Goal: Information Seeking & Learning: Find specific fact

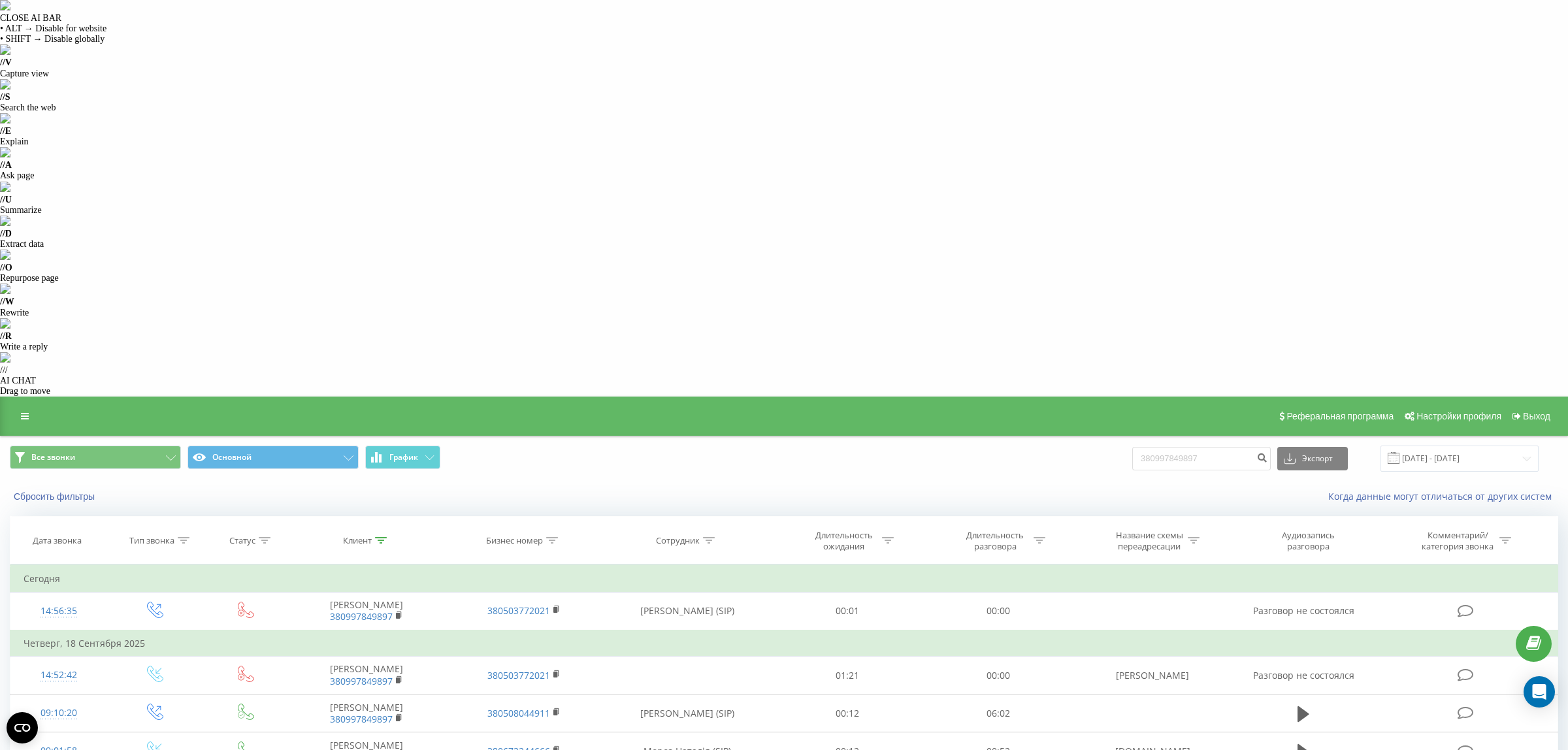
click at [386, 537] on icon at bounding box center [381, 540] width 12 height 6
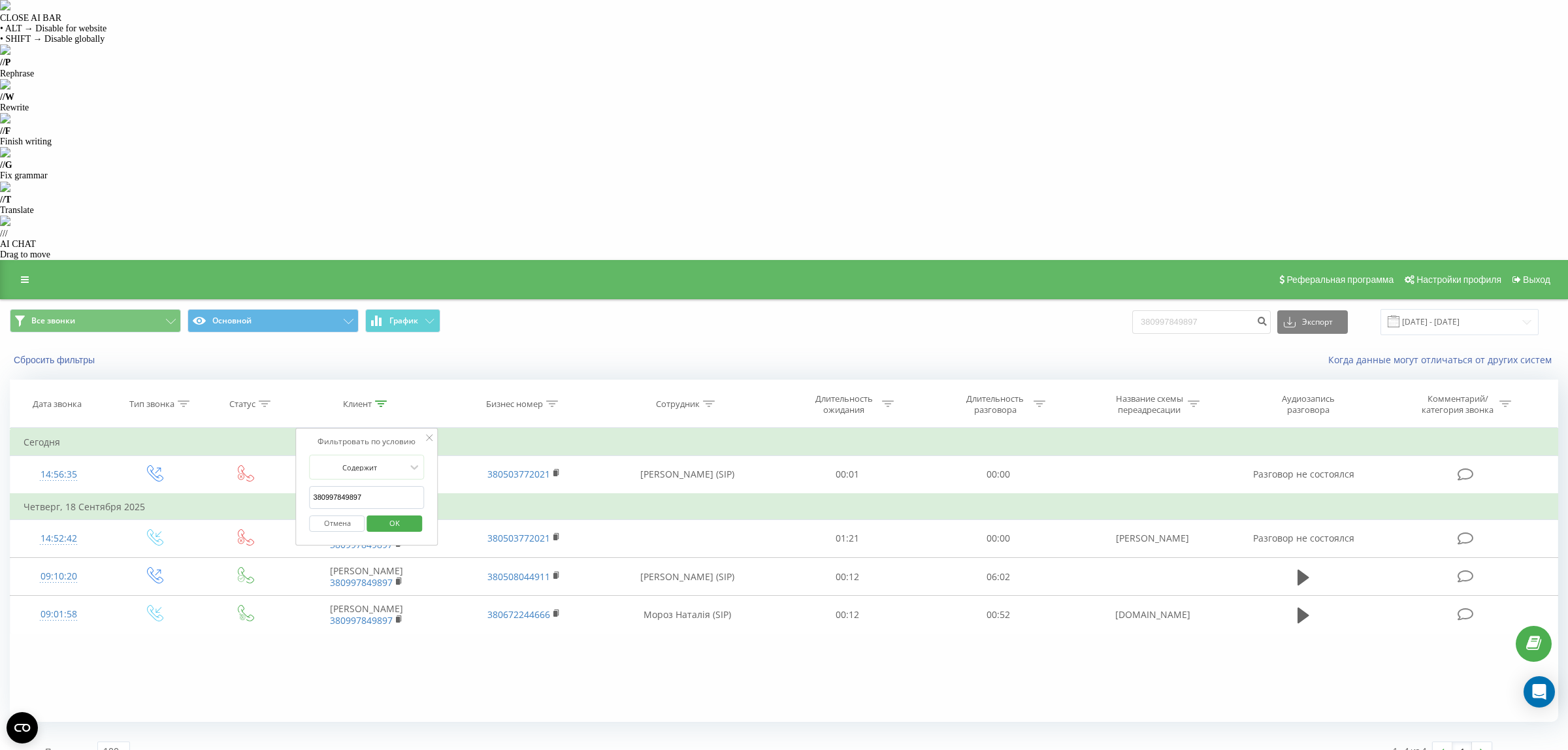
click at [382, 486] on input "380997849897" at bounding box center [367, 497] width 115 height 23
click at [383, 513] on span "OK" at bounding box center [394, 523] width 37 height 20
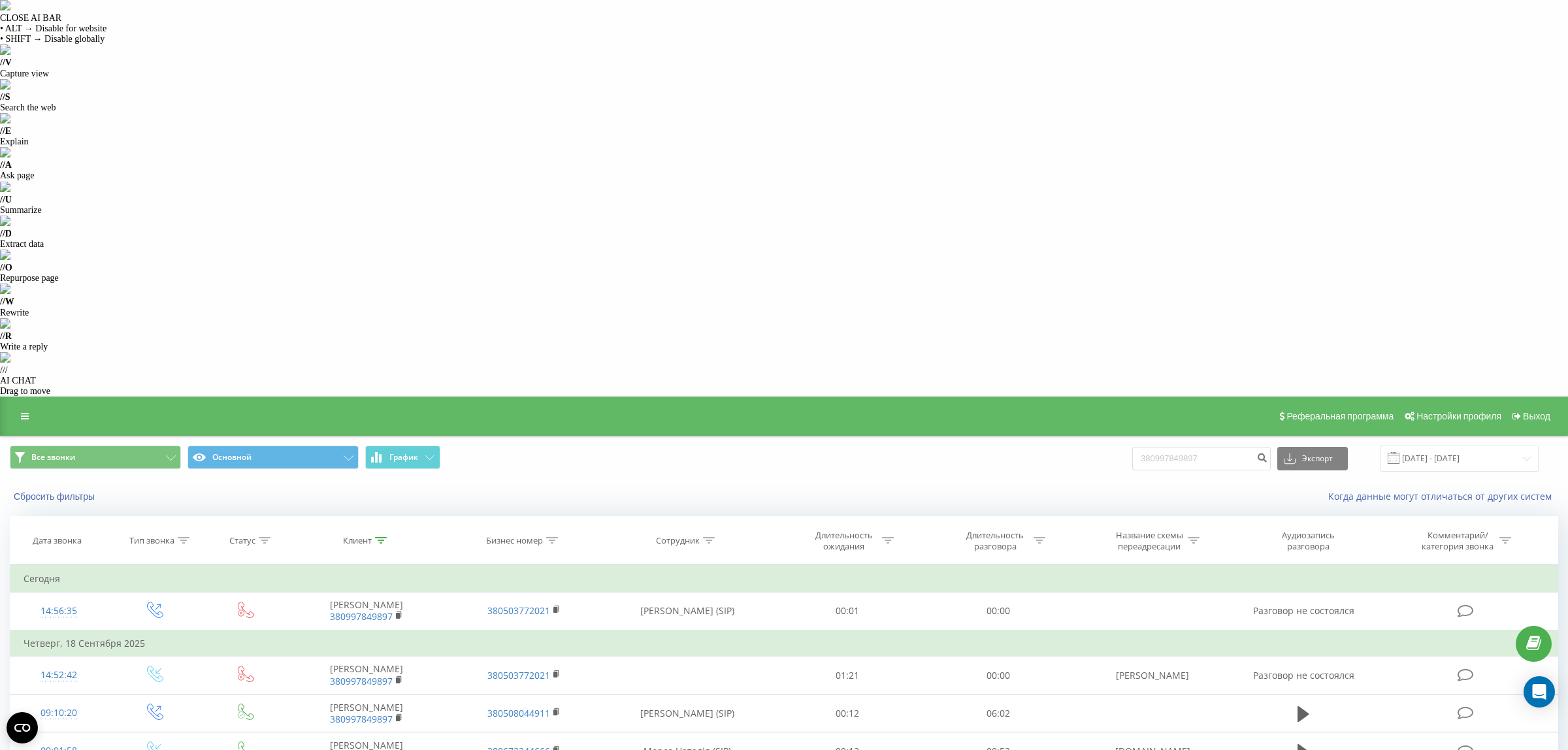
click at [361, 535] on div "Клиент" at bounding box center [357, 541] width 29 height 11
click at [354, 623] on input "380997849897" at bounding box center [367, 634] width 115 height 23
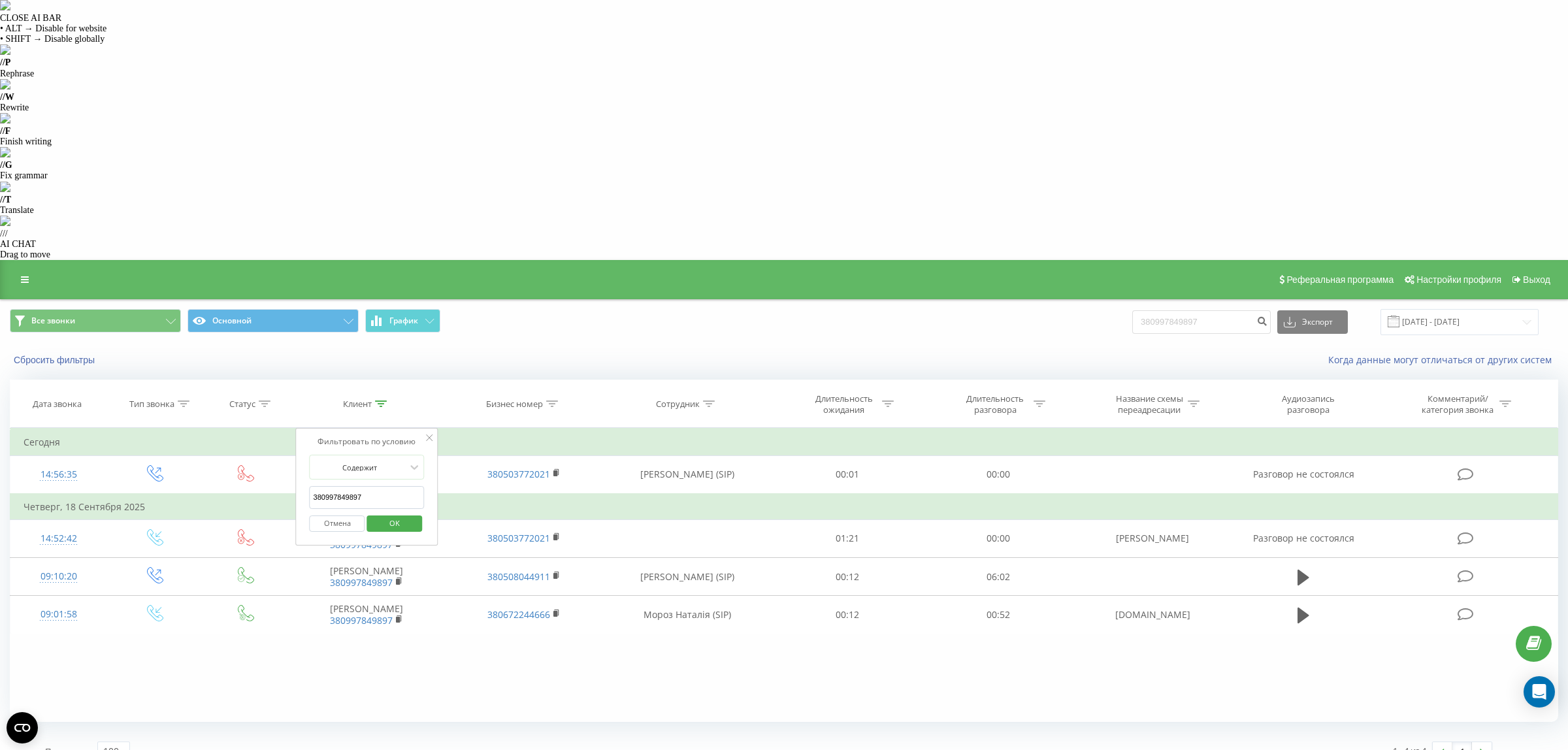
click at [354, 486] on input "380997849897" at bounding box center [367, 497] width 115 height 23
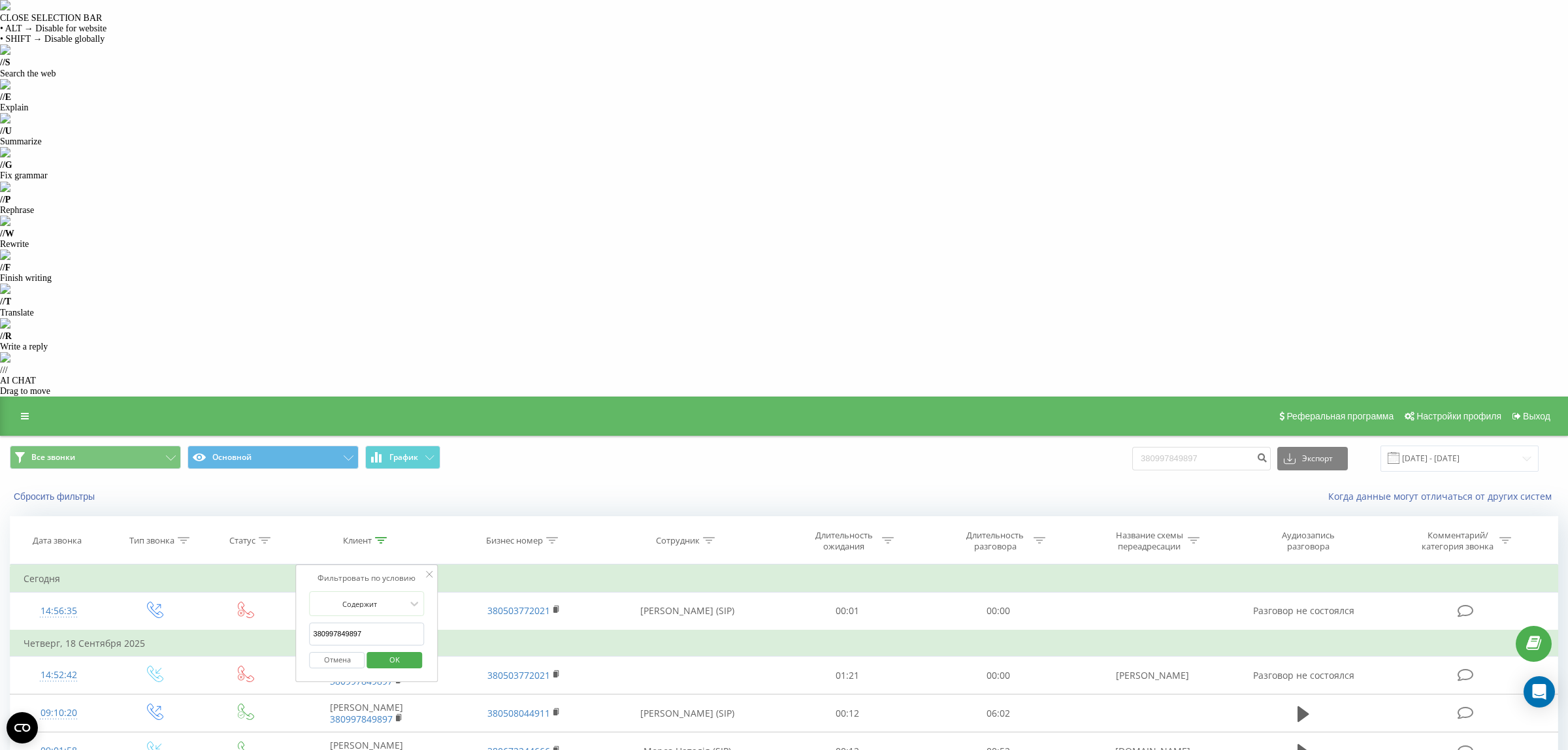
click at [354, 623] on input "380997849897" at bounding box center [367, 634] width 115 height 23
paste input "7099047"
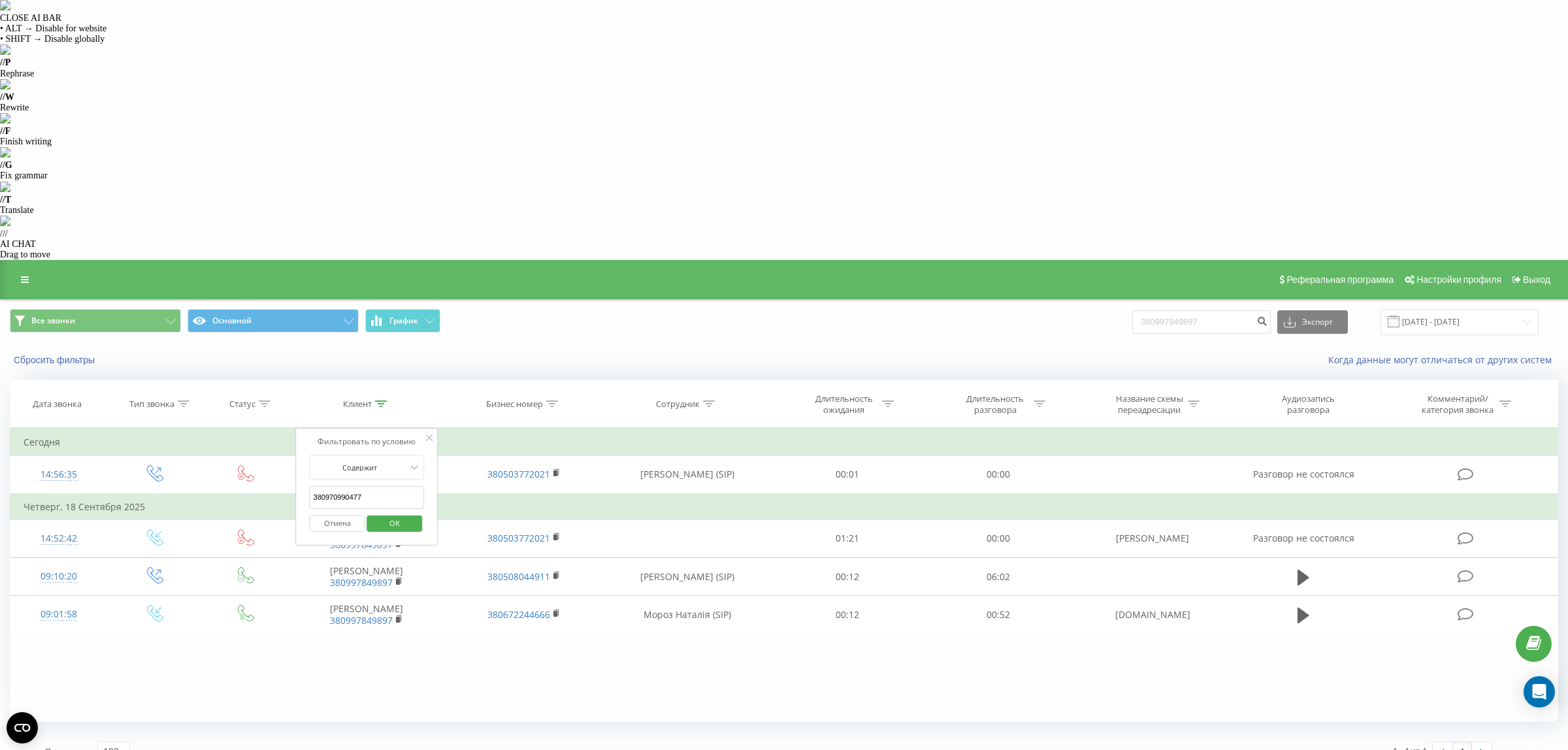
type input "380970990477"
click at [399, 513] on span "OK" at bounding box center [394, 523] width 37 height 20
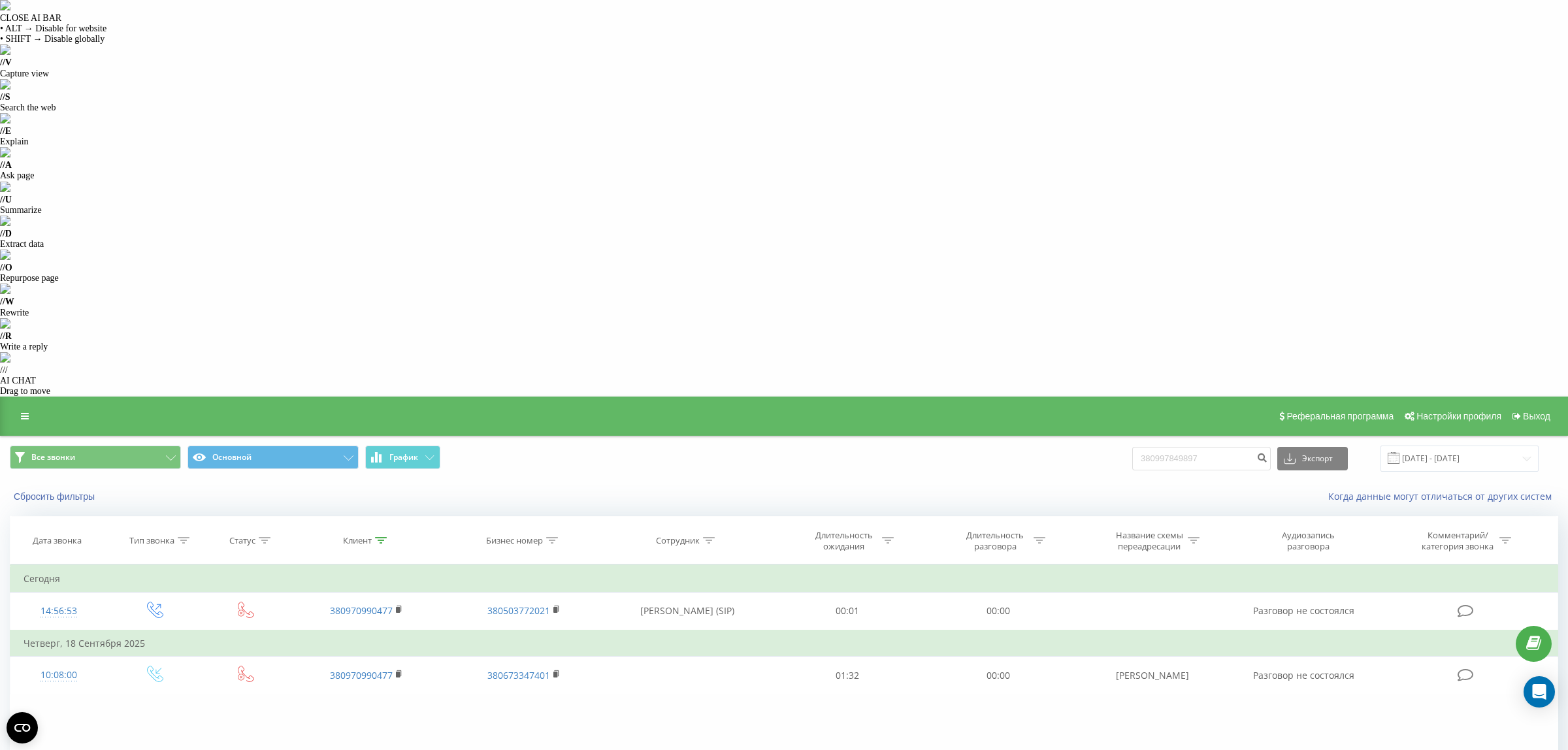
click at [386, 537] on icon at bounding box center [381, 540] width 12 height 6
click at [343, 652] on button "Отмена" at bounding box center [337, 659] width 55 height 16
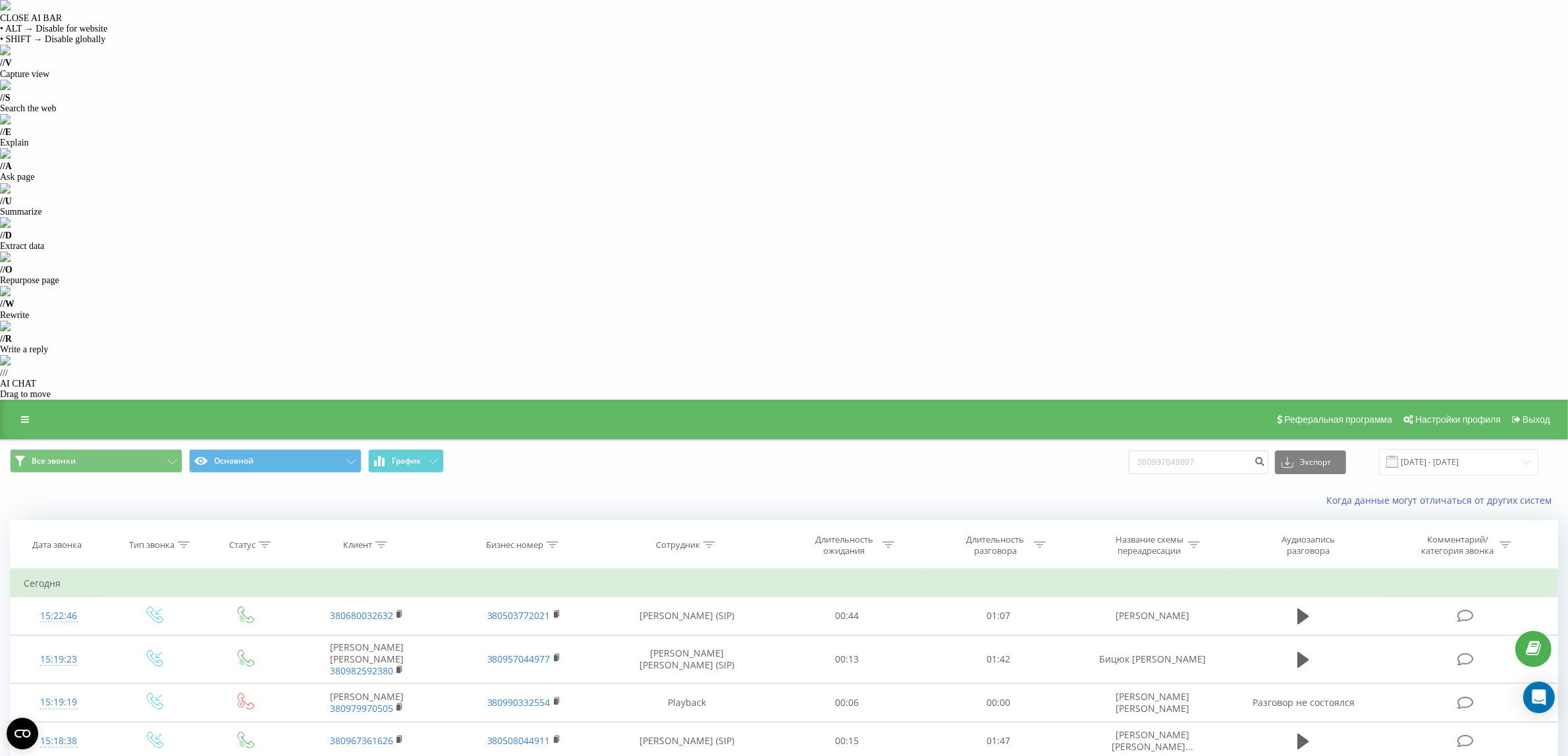
click at [716, 449] on span "Все звонки Основной График" at bounding box center [393, 462] width 765 height 26
click at [229, 449] on button "Основной" at bounding box center [275, 461] width 172 height 24
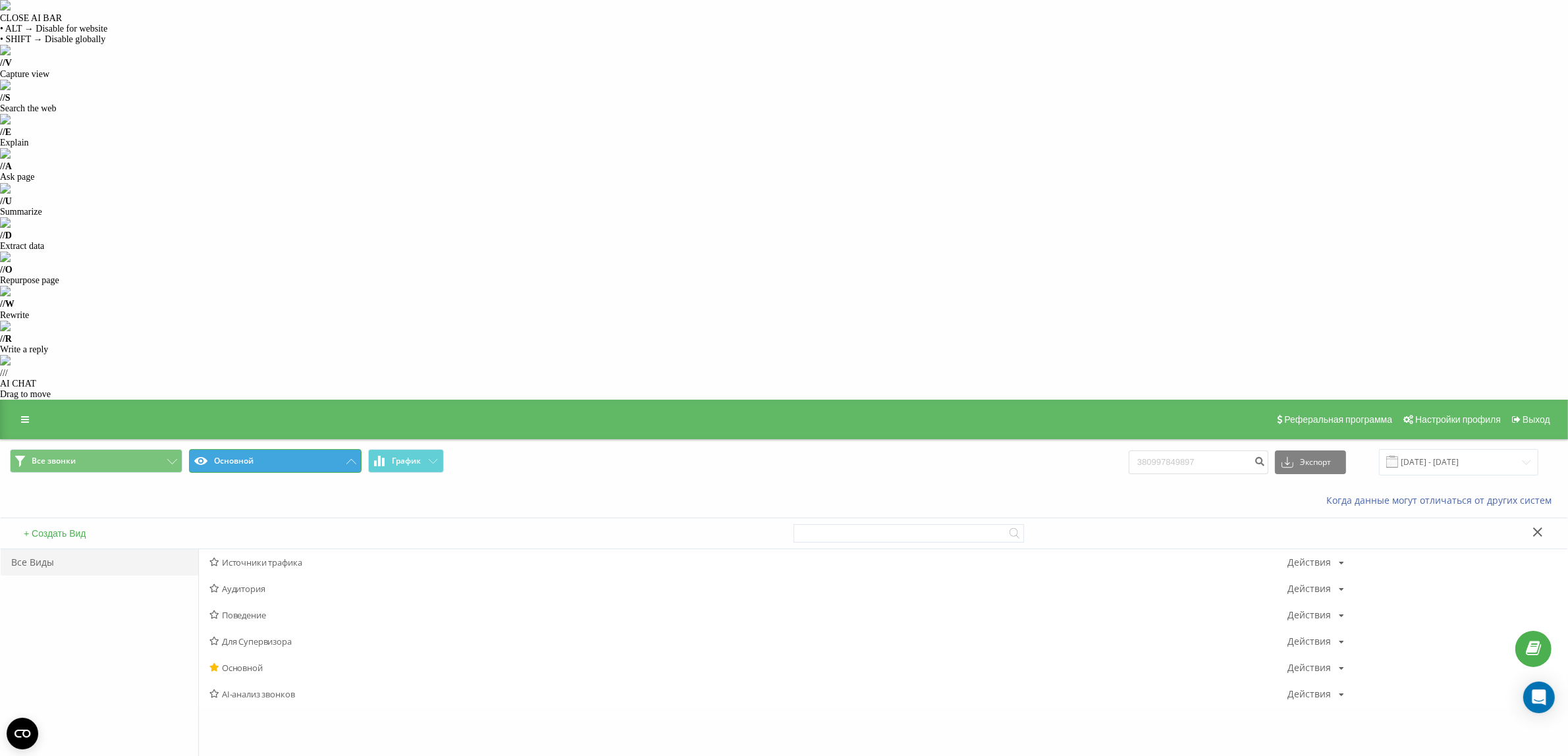
click at [229, 449] on button "Основной" at bounding box center [275, 461] width 172 height 24
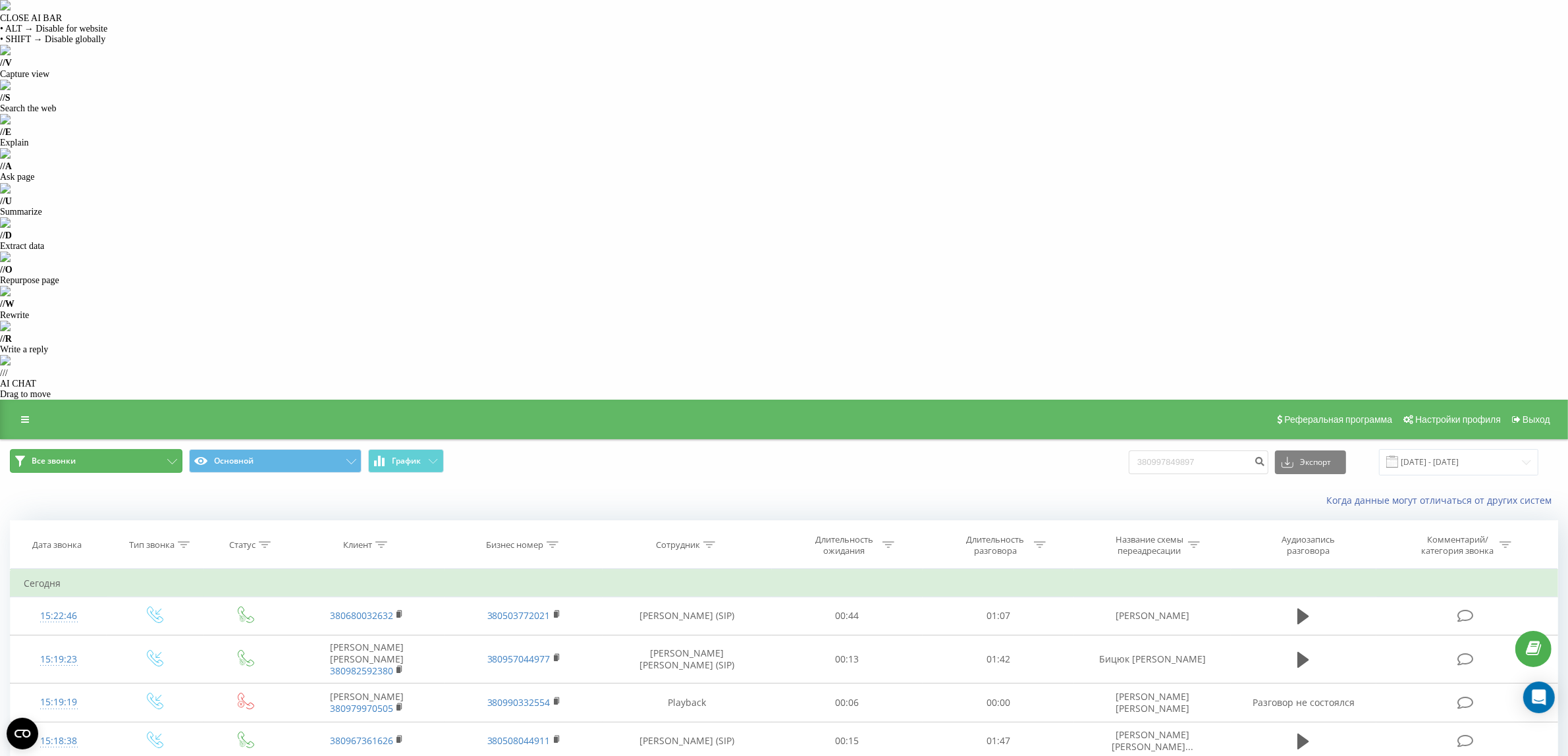
click at [146, 449] on button "Все звонки" at bounding box center [96, 461] width 172 height 24
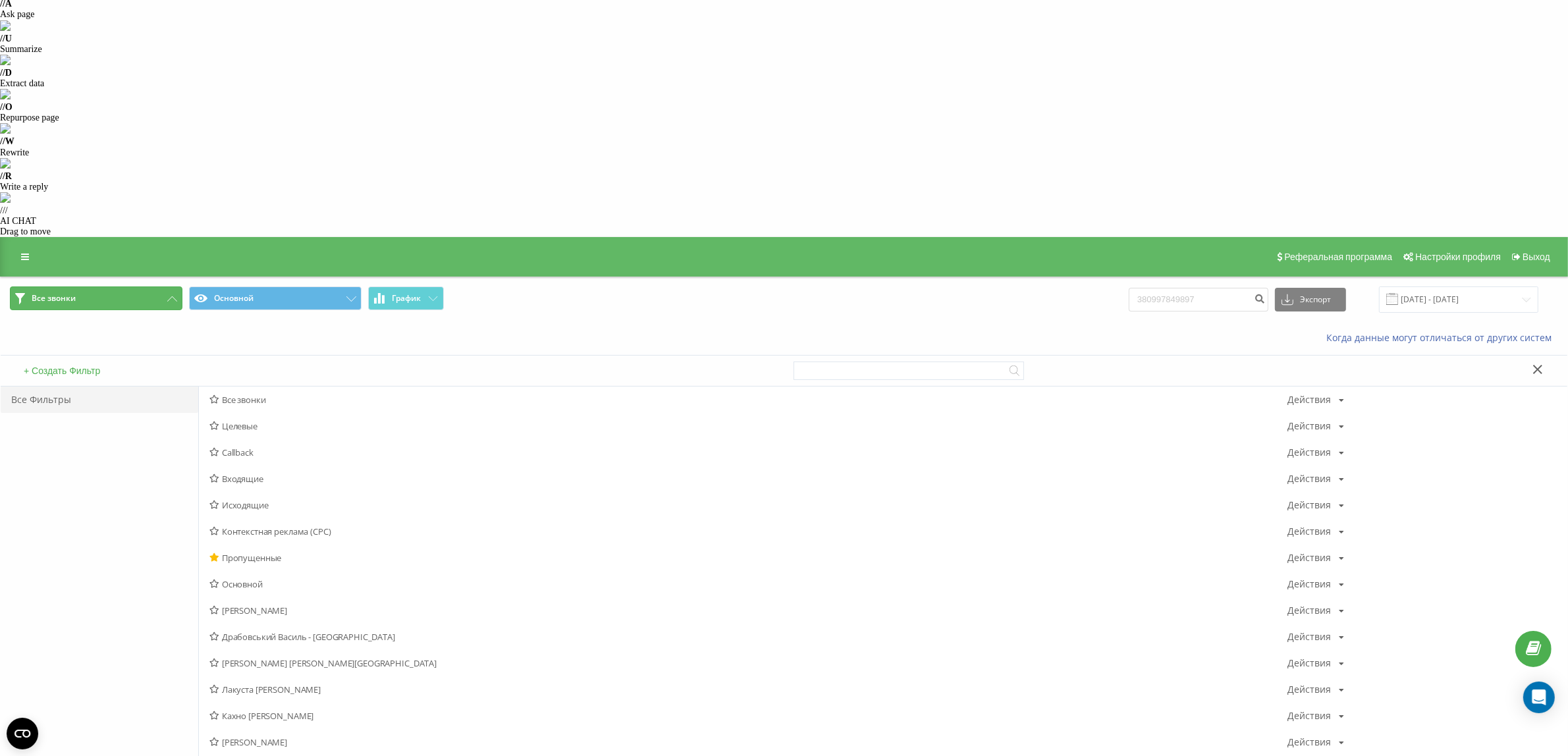
scroll to position [164, 0]
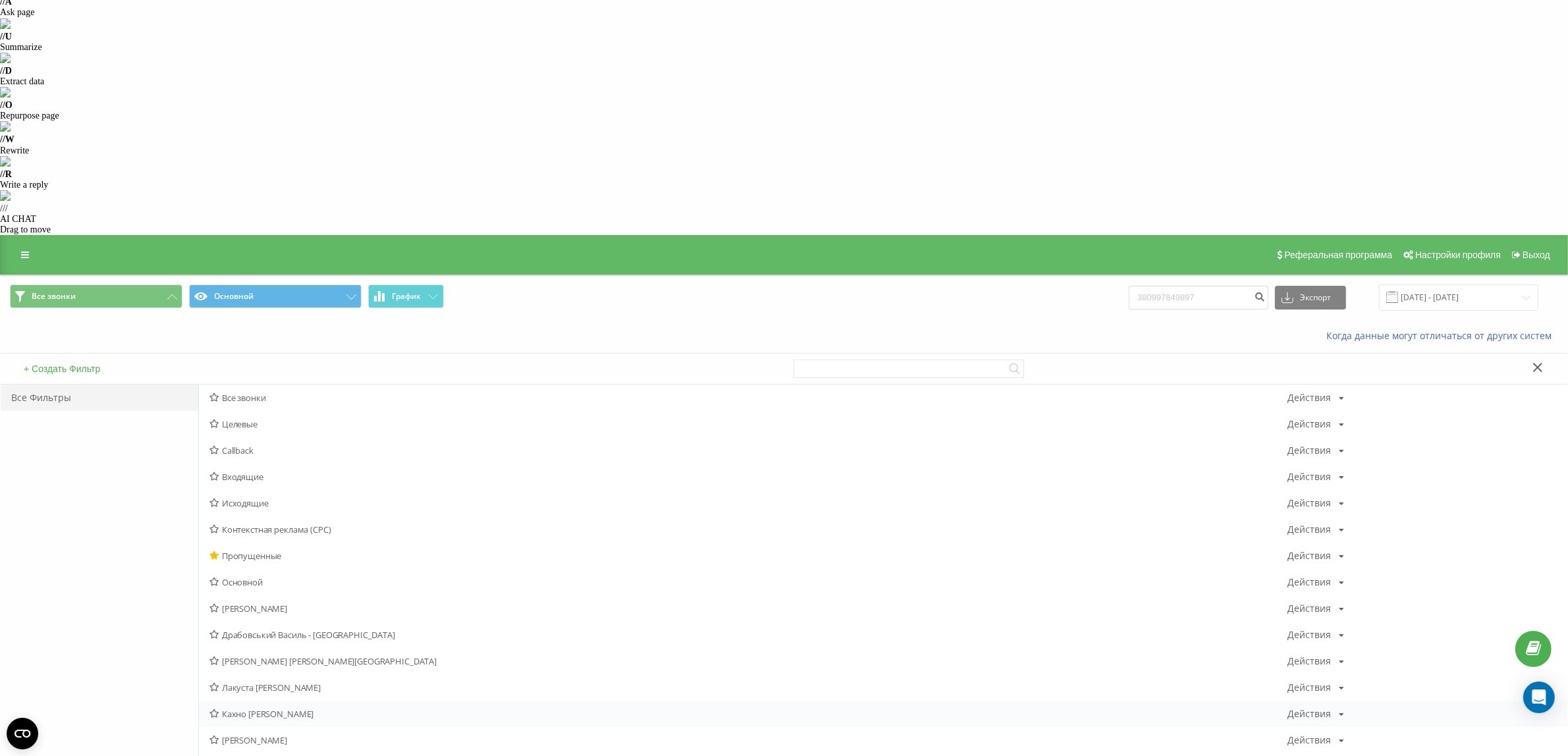
click at [275, 710] on span "Кахно [PERSON_NAME]" at bounding box center [748, 714] width 1078 height 9
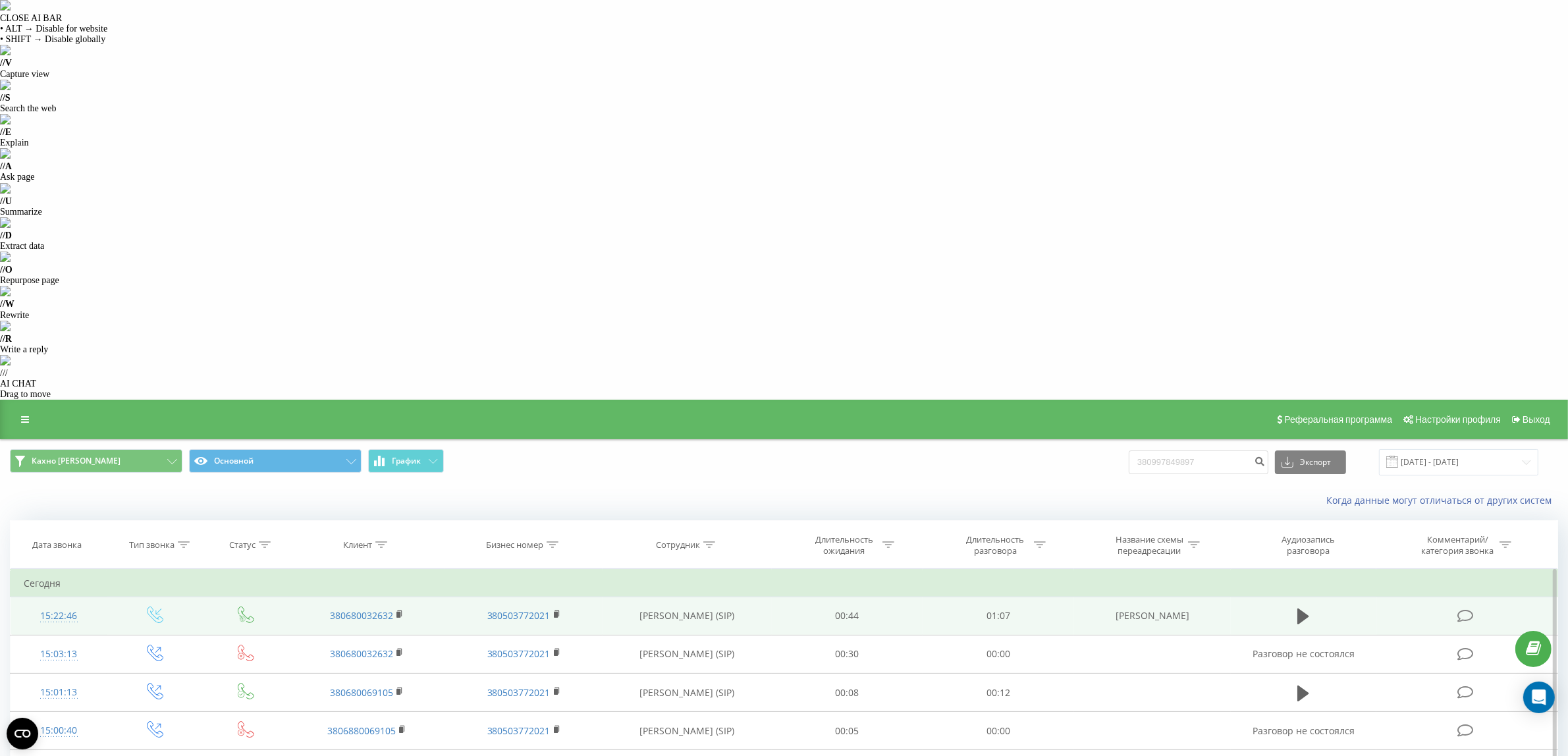
drag, startPoint x: 1311, startPoint y: 212, endPoint x: 1308, endPoint y: 228, distance: 16.3
click at [1311, 607] on button at bounding box center [1303, 616] width 20 height 20
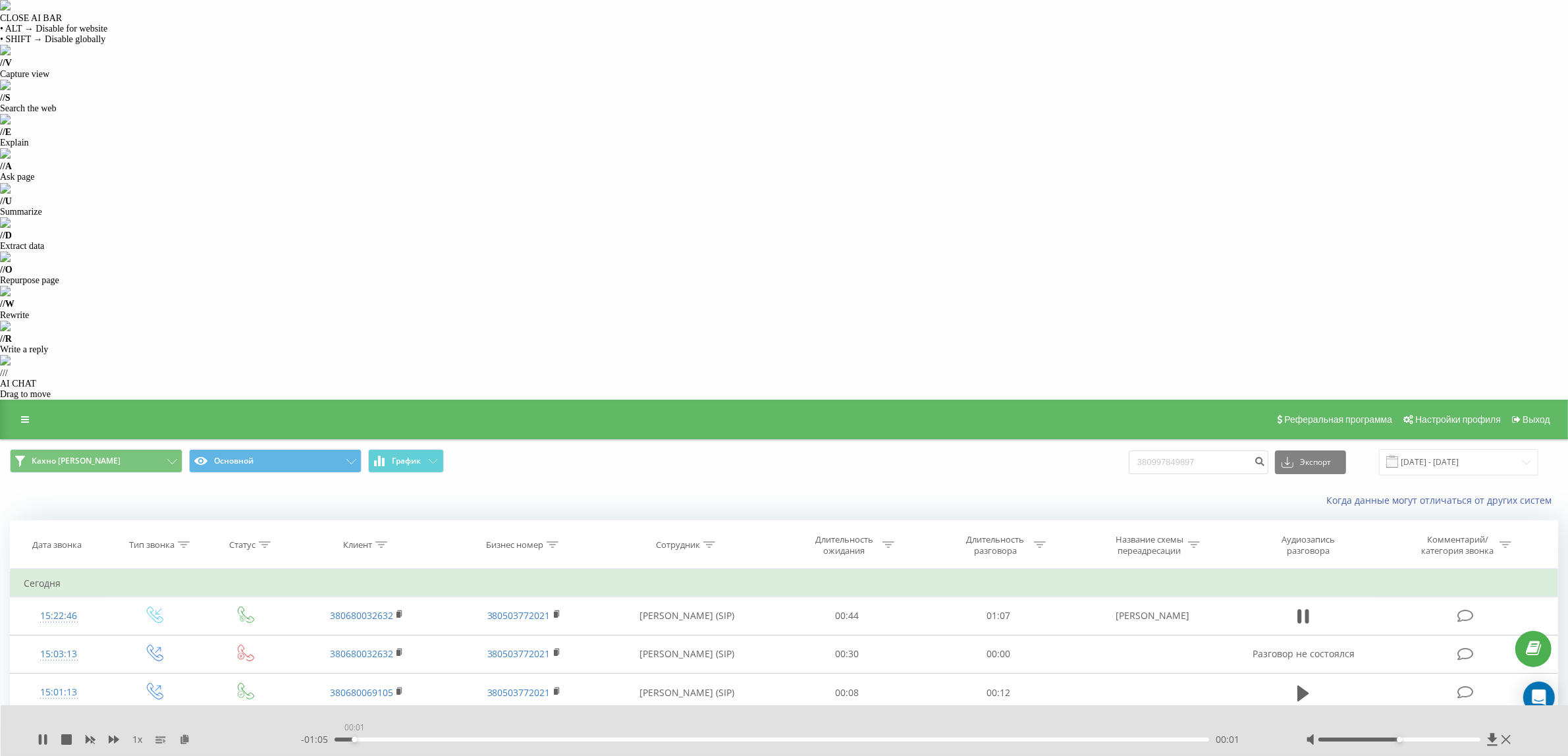
drag, startPoint x: 415, startPoint y: 739, endPoint x: 291, endPoint y: 736, distance: 124.0
click at [293, 736] on div "1 x - 01:05 00:01 00:01" at bounding box center [776, 739] width 1477 height 13
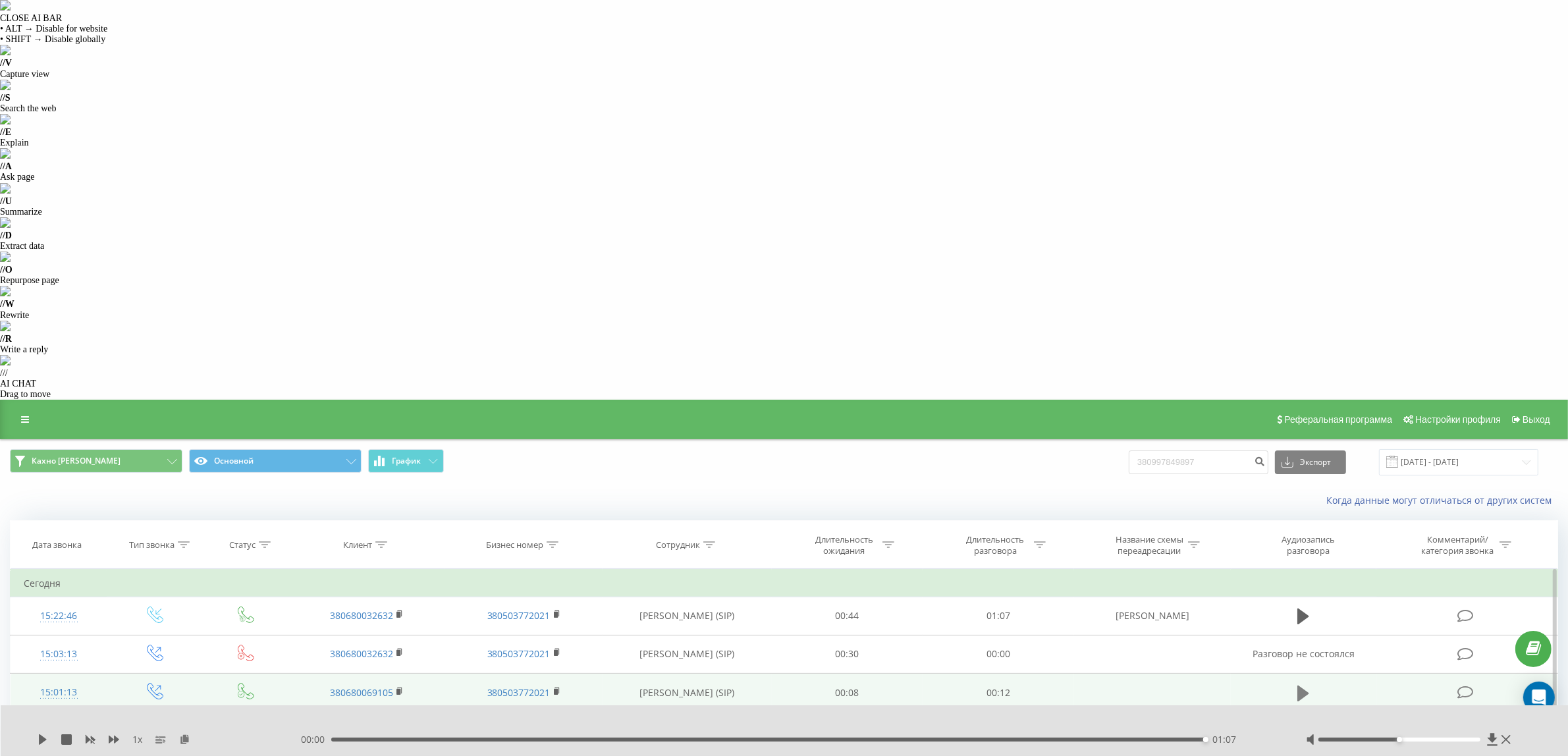
click at [1301, 684] on icon at bounding box center [1303, 693] width 12 height 18
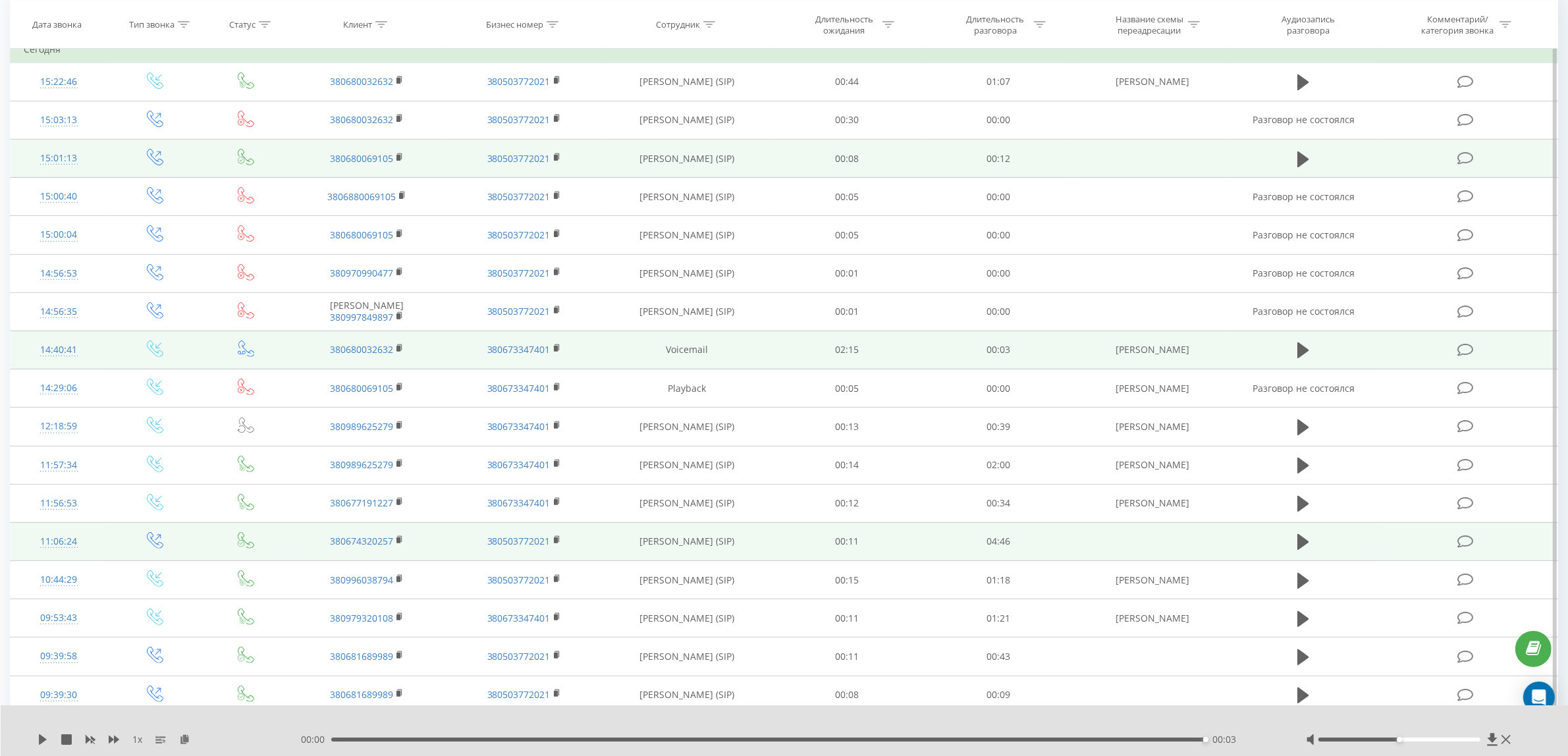
scroll to position [603, 0]
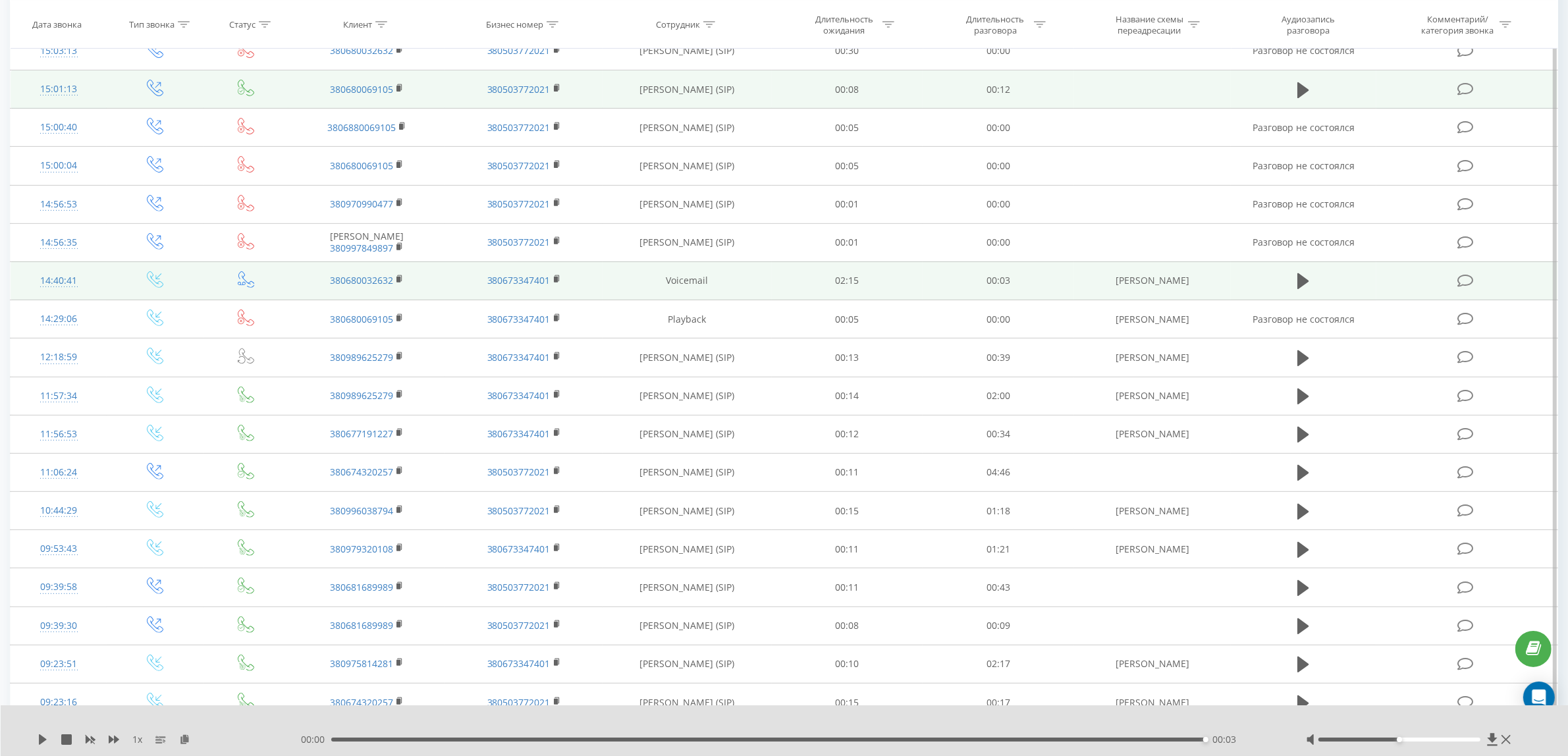
click at [1301, 734] on icon at bounding box center [1303, 742] width 12 height 16
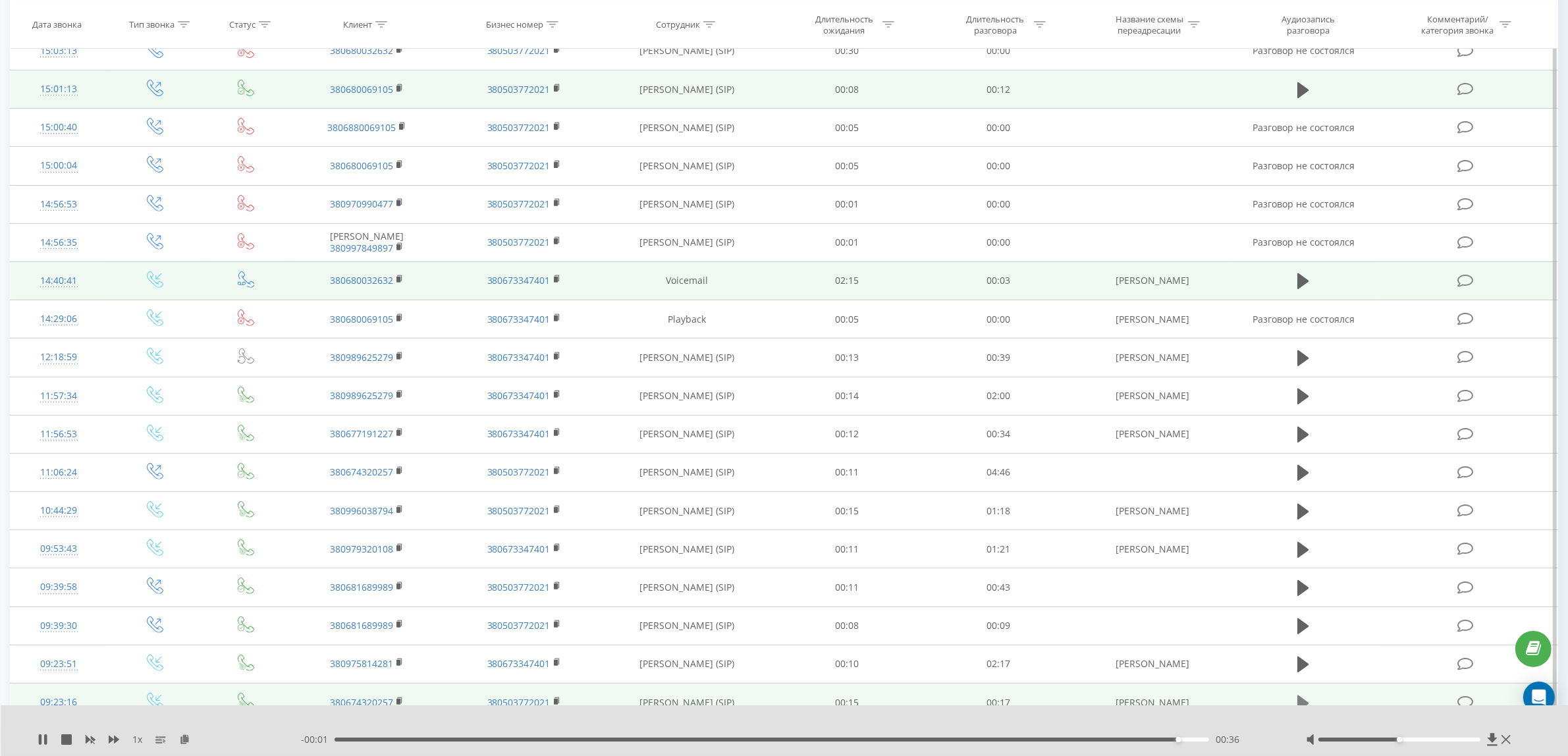
click at [1302, 695] on icon at bounding box center [1303, 703] width 12 height 16
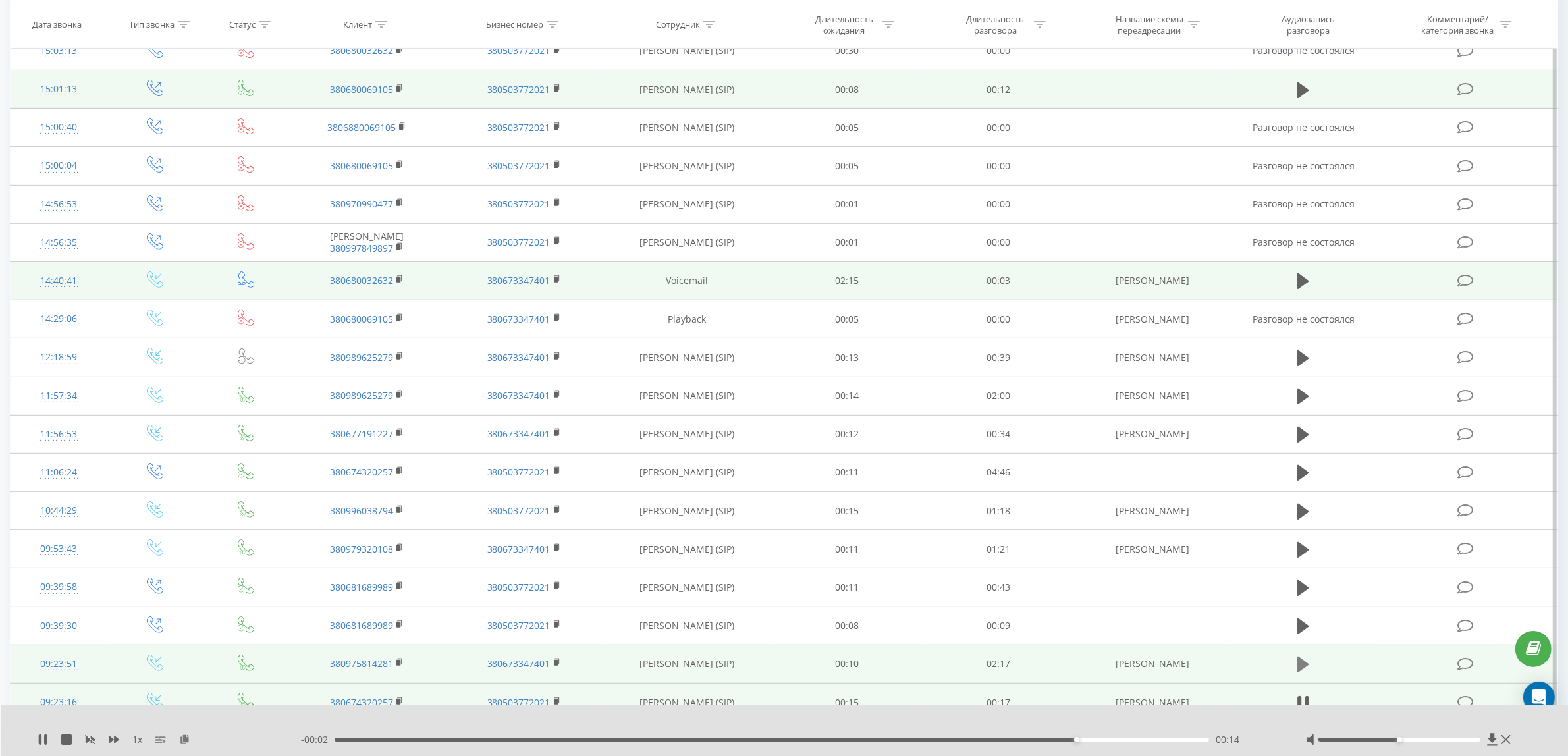
click at [1299, 657] on icon at bounding box center [1303, 665] width 12 height 16
click at [46, 739] on icon at bounding box center [45, 739] width 2 height 10
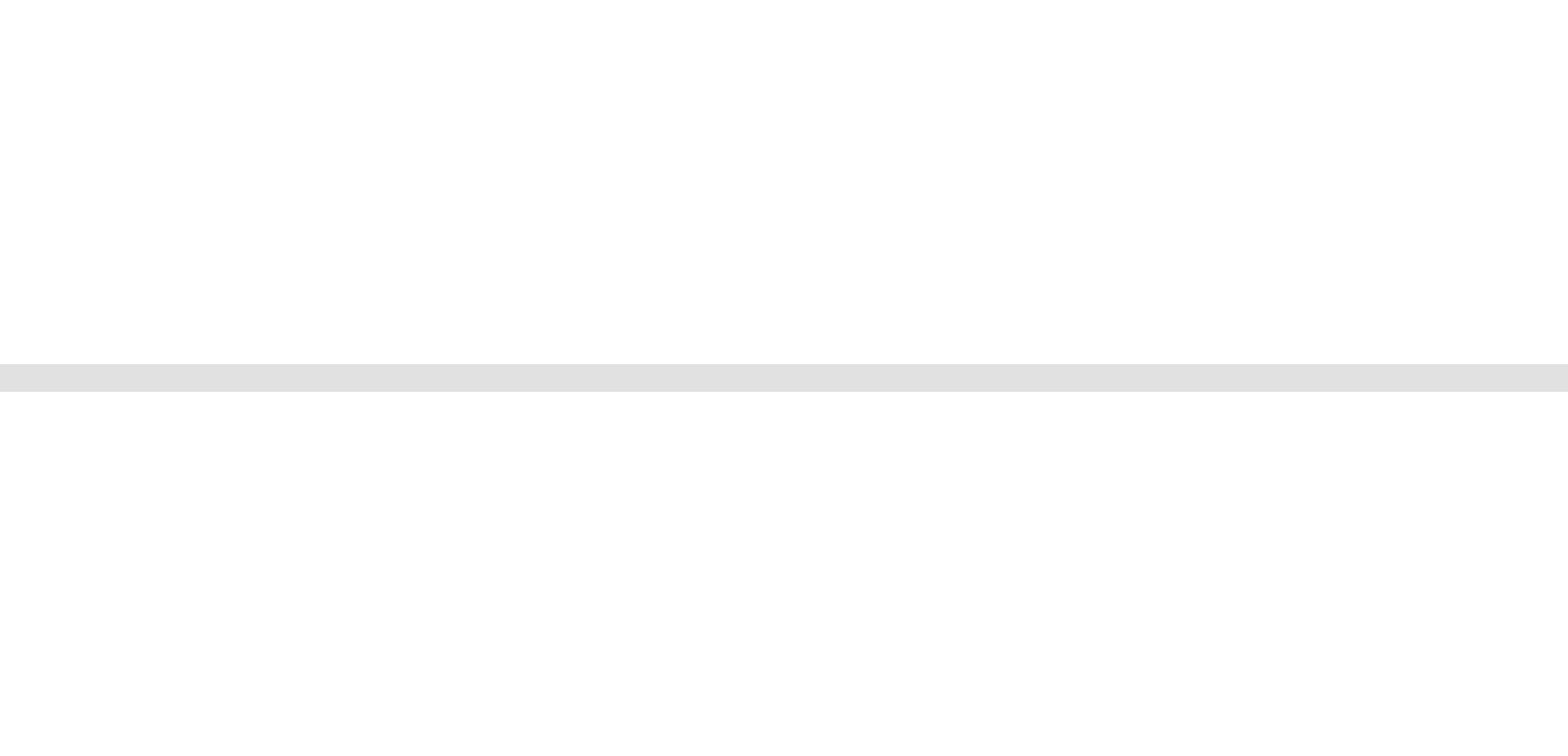
scroll to position [0, 0]
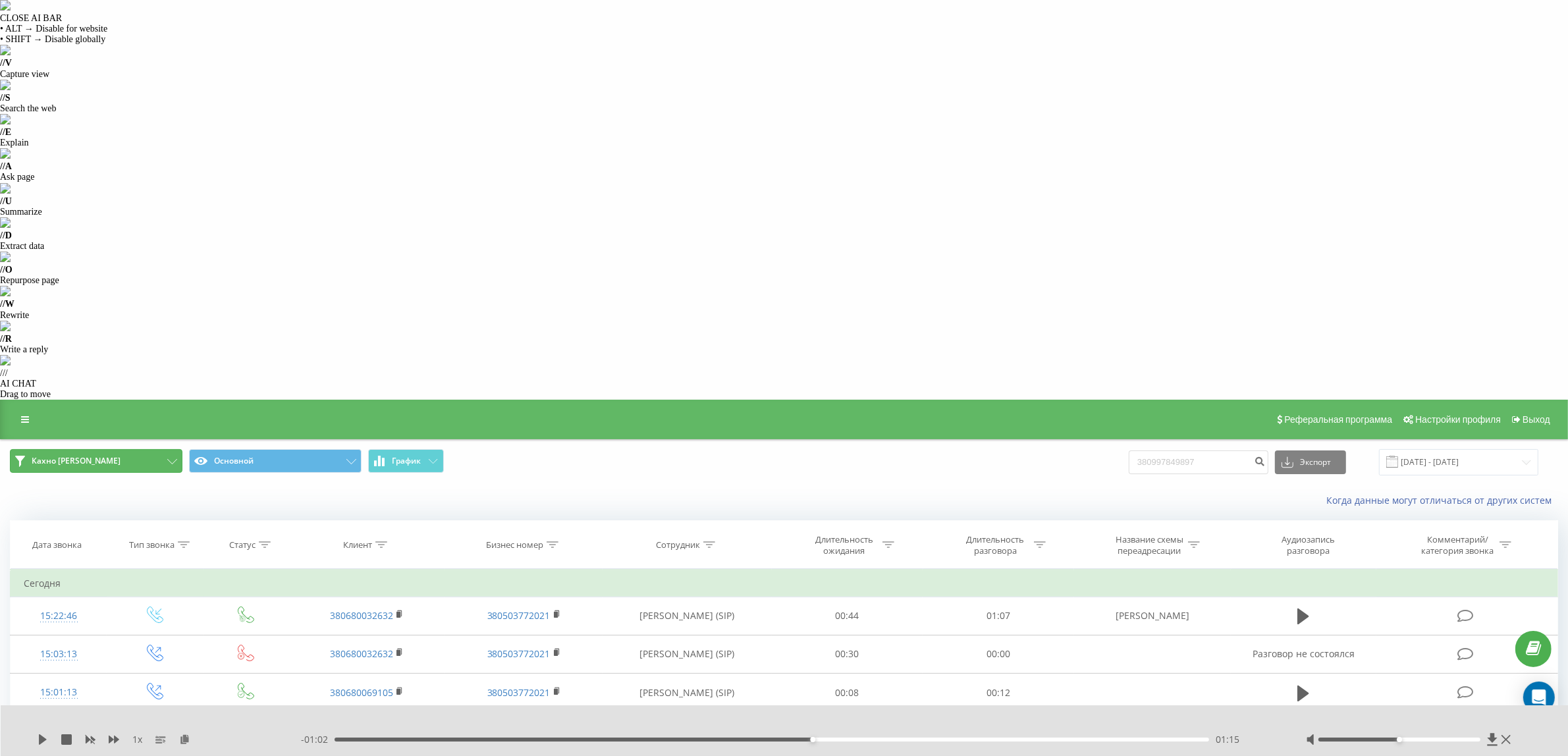
click at [142, 449] on button "Кахно [PERSON_NAME]" at bounding box center [96, 461] width 172 height 24
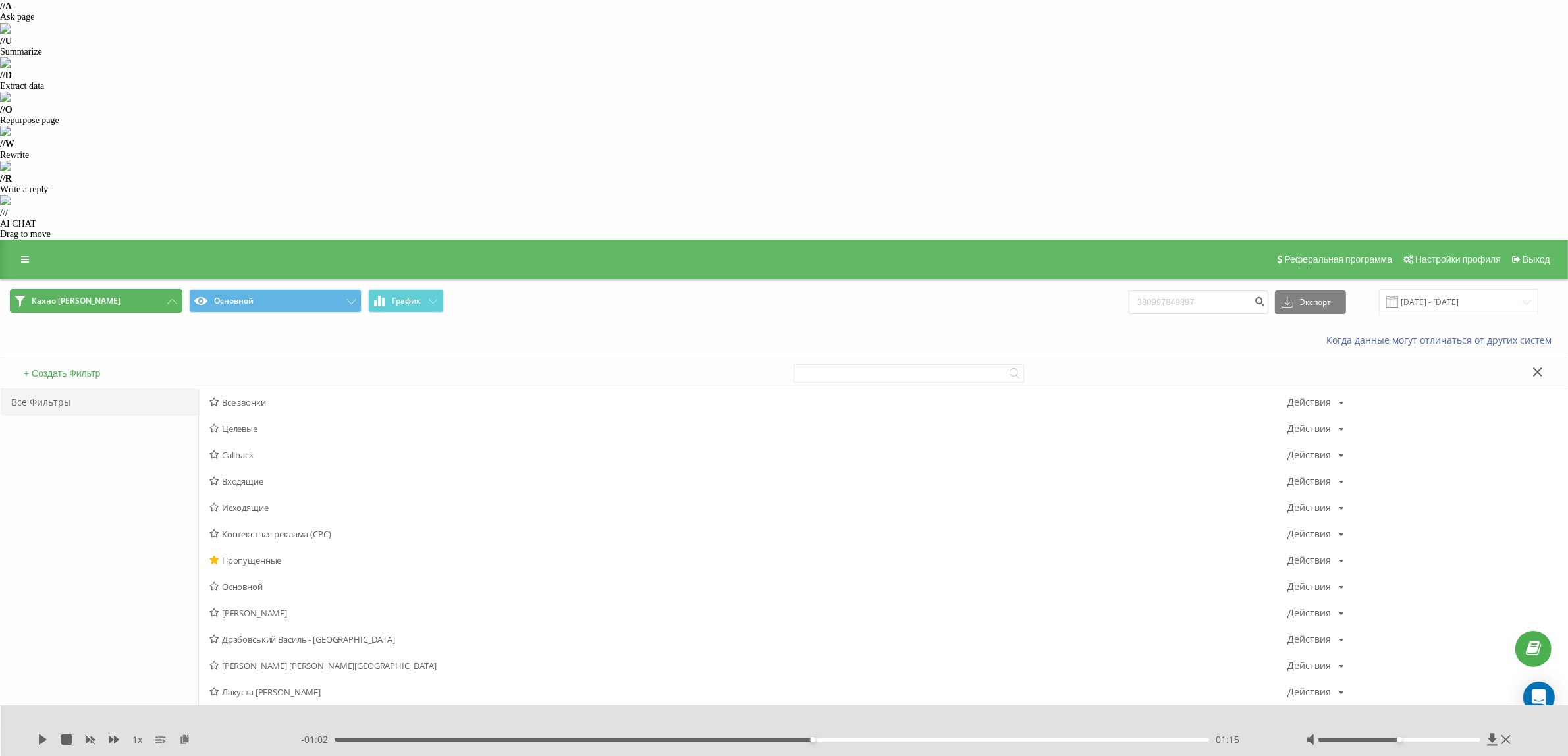
scroll to position [164, 0]
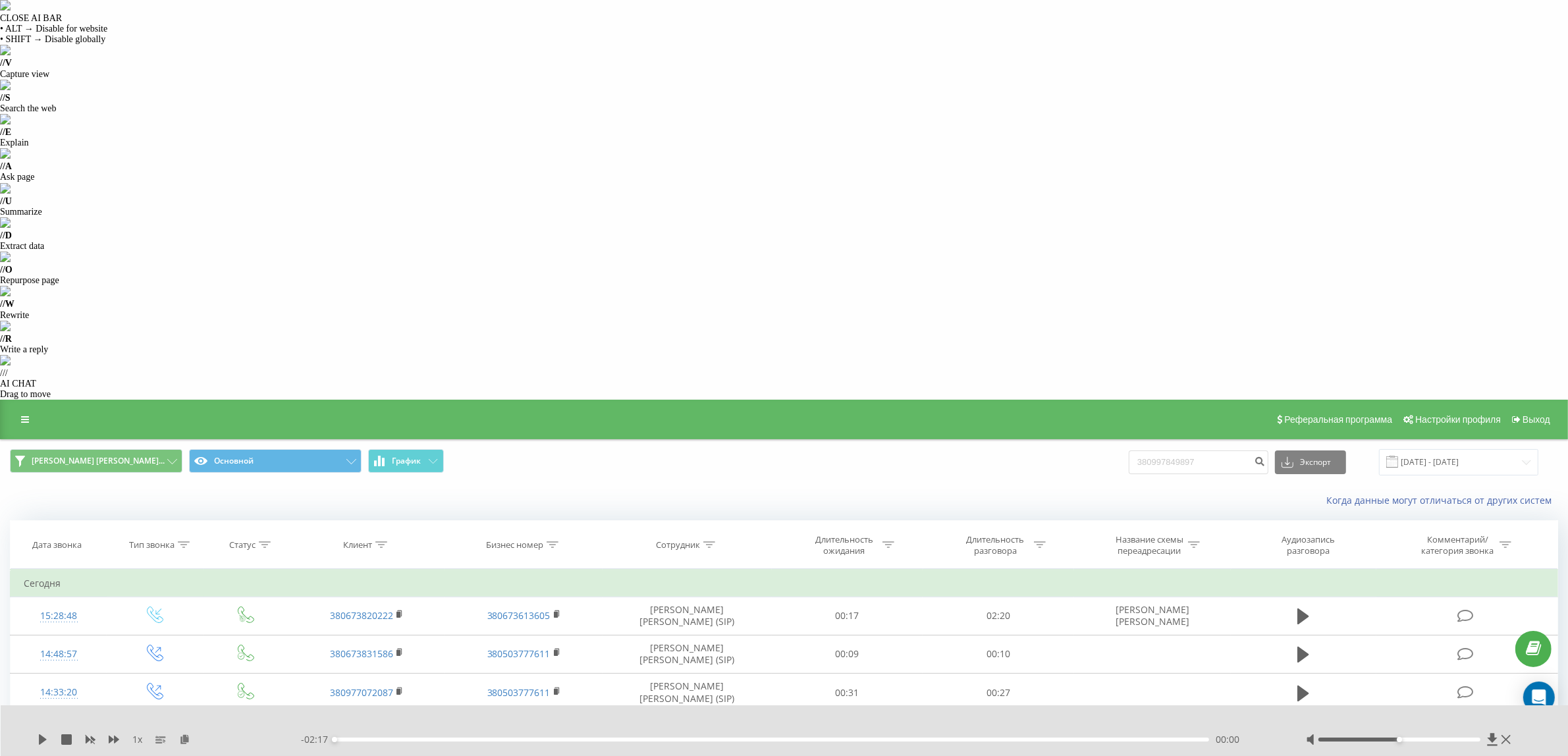
click at [382, 520] on th "Клиент" at bounding box center [367, 544] width 157 height 49
click at [383, 540] on div at bounding box center [381, 545] width 12 height 11
click at [402, 628] on input "text" at bounding box center [367, 639] width 116 height 23
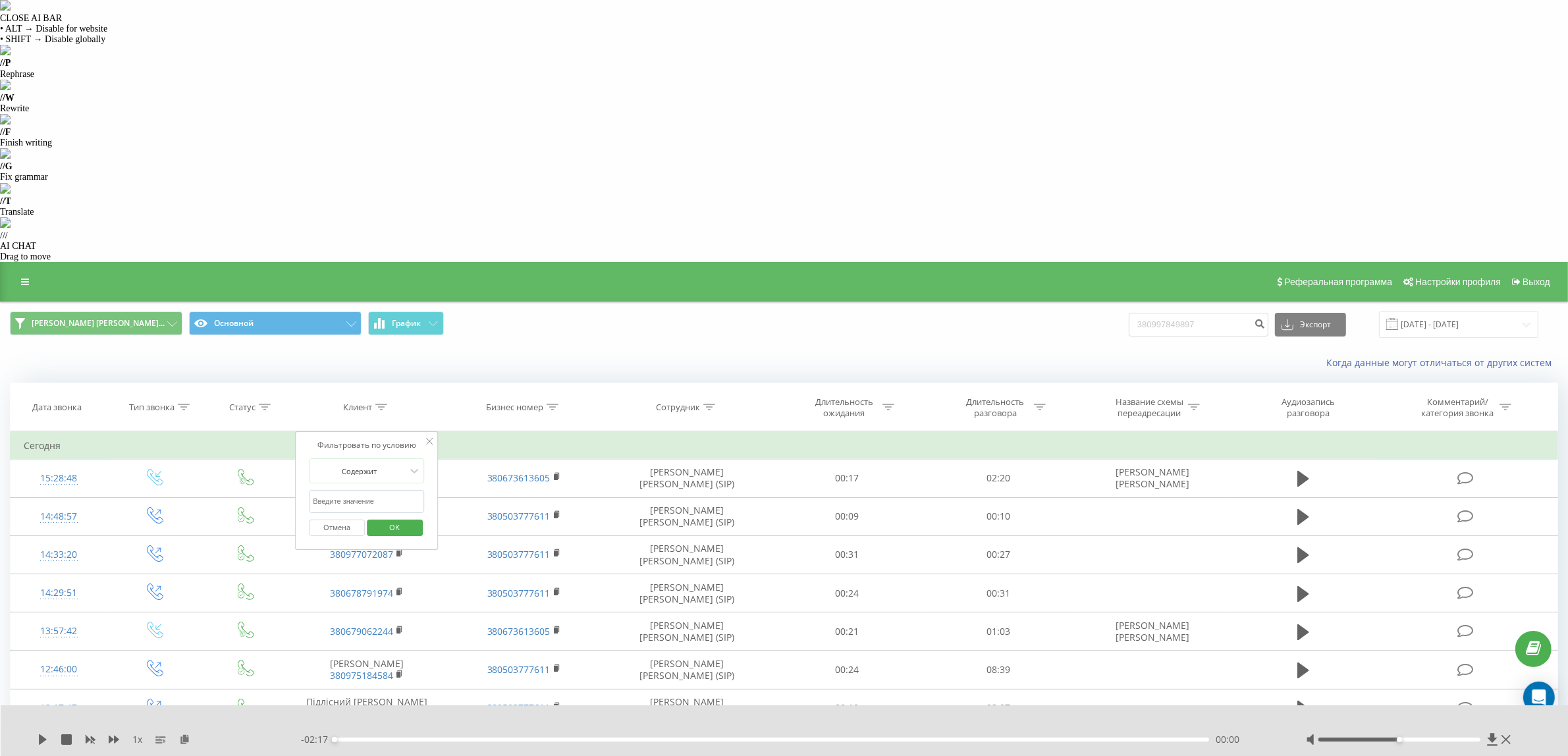
click at [402, 490] on input "text" at bounding box center [367, 501] width 116 height 23
paste input "380637099039"
type input "380637099039"
click at [410, 517] on span "OK" at bounding box center [394, 527] width 37 height 20
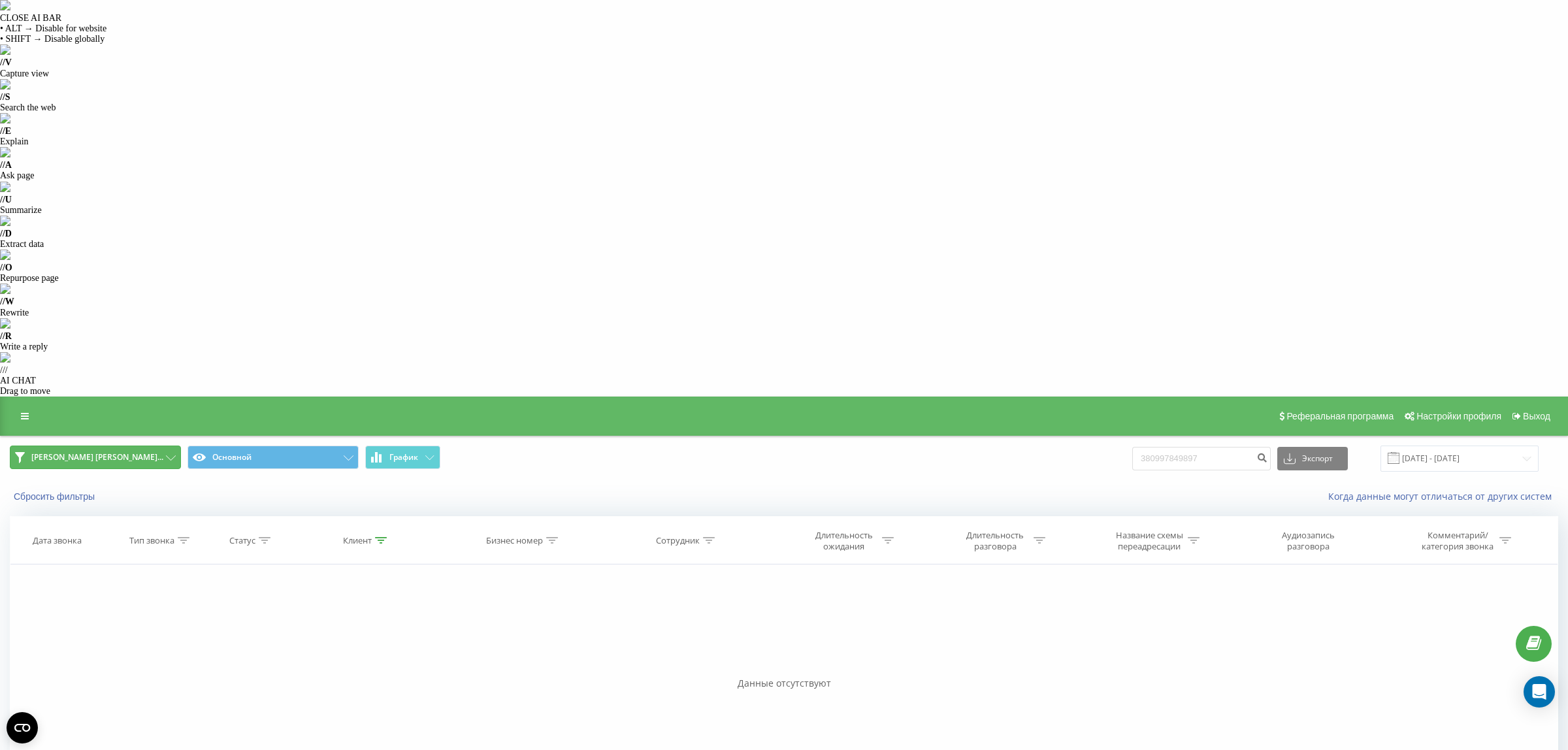
click at [171, 455] on icon at bounding box center [171, 457] width 10 height 5
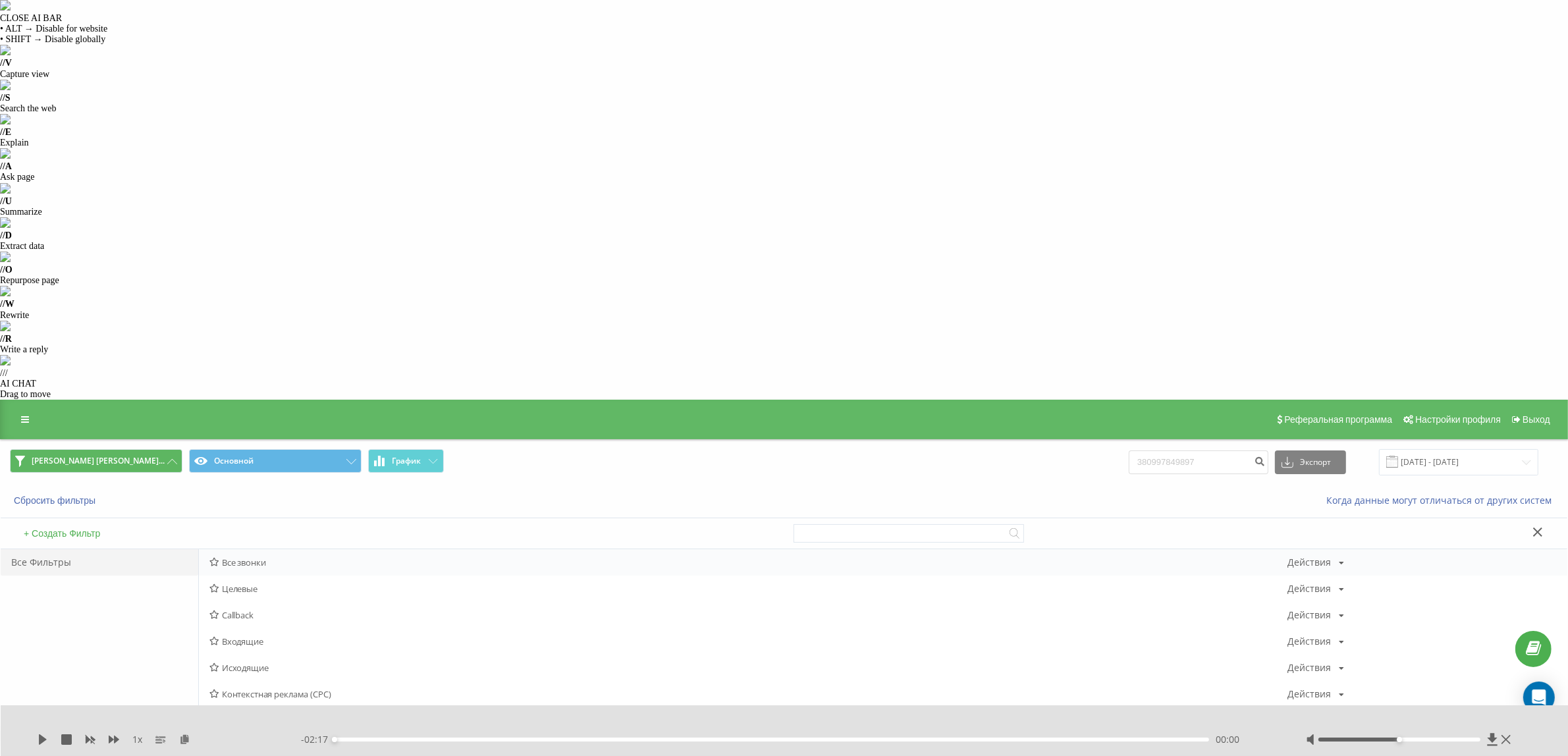
click at [248, 558] on span "Все звонки" at bounding box center [748, 562] width 1078 height 9
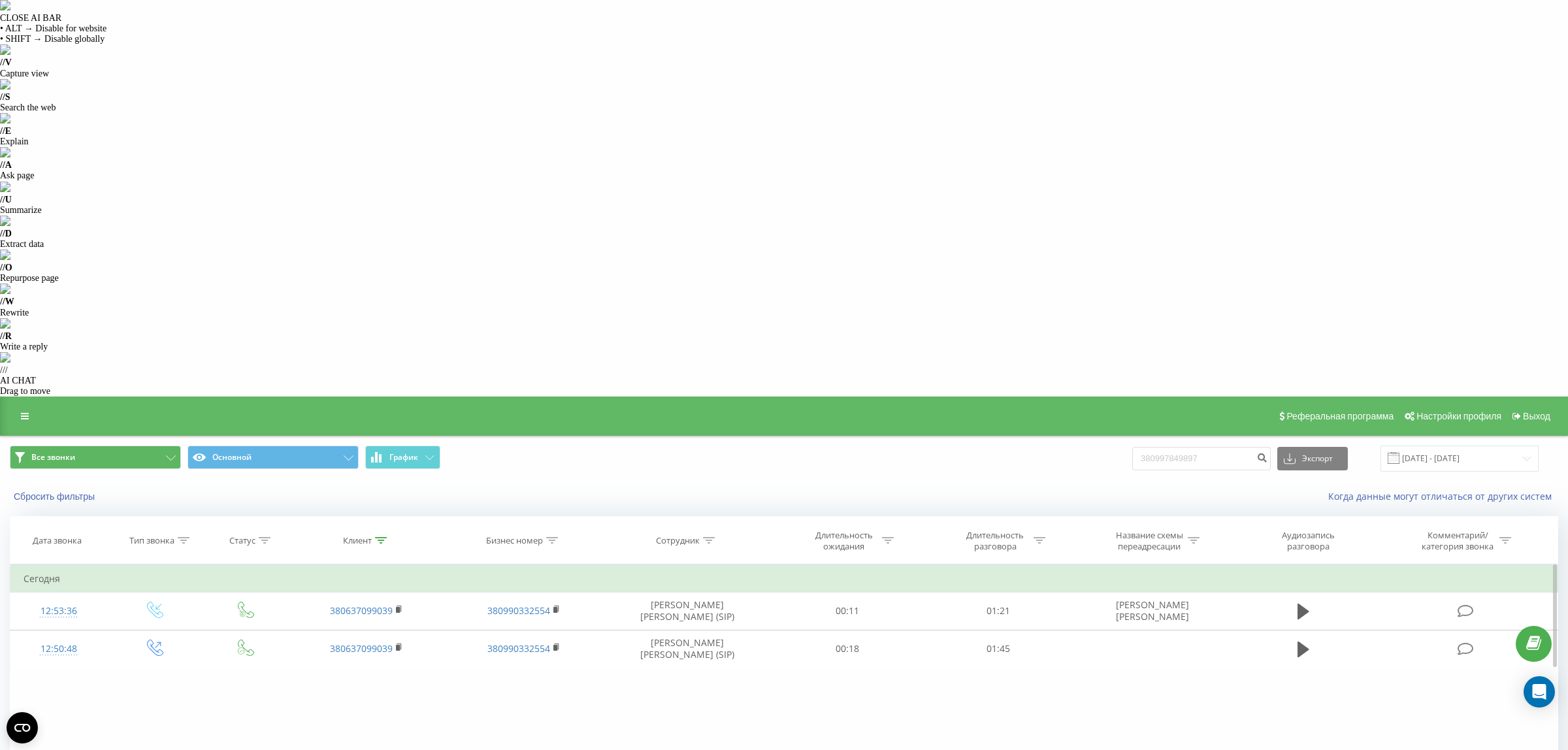
drag, startPoint x: 295, startPoint y: 309, endPoint x: 318, endPoint y: 375, distance: 69.9
click at [295, 564] on div "Фильтровать по условию Равно Введите значение Отмена OK Фильтровать по условию …" at bounding box center [784, 711] width 1548 height 294
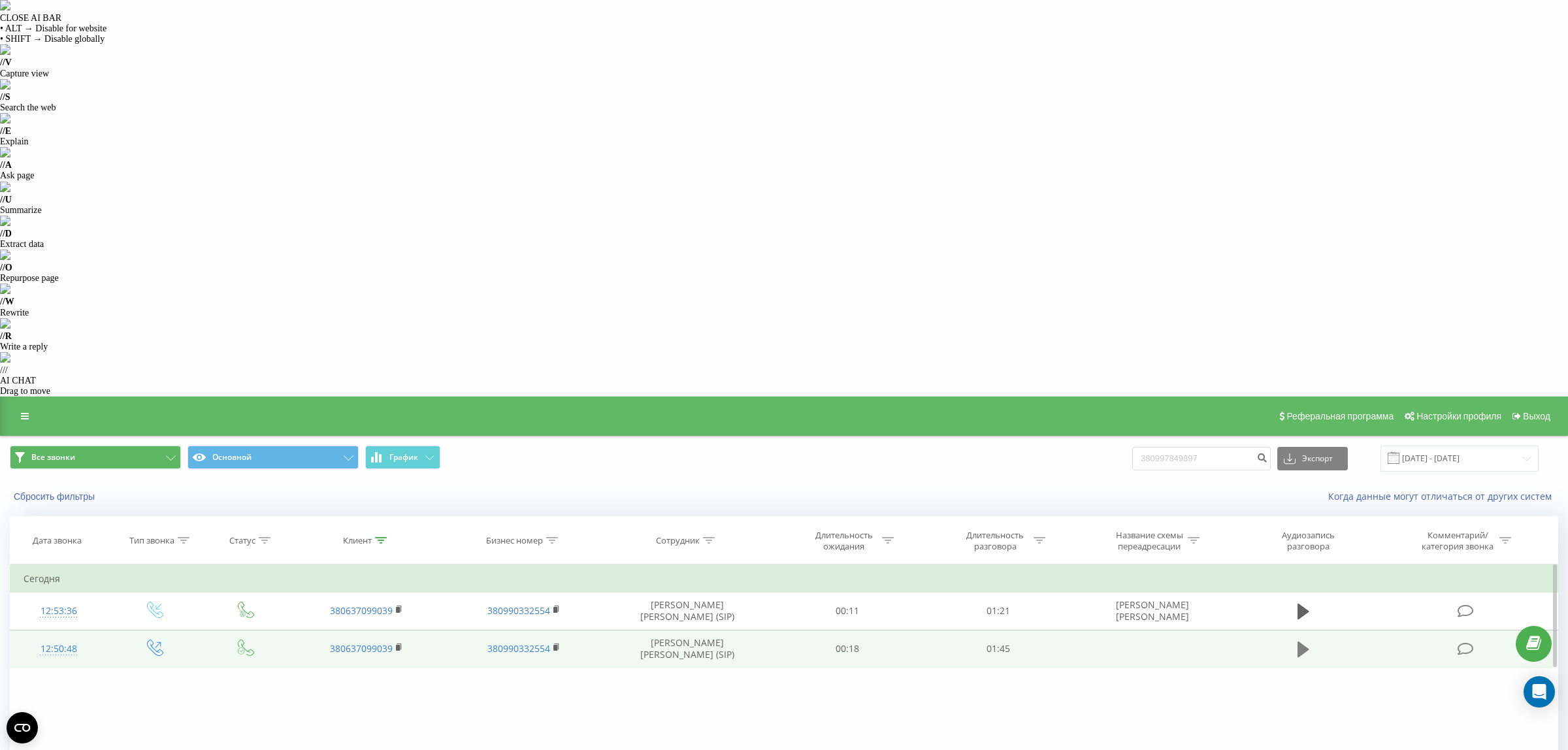
click at [1302, 642] on icon at bounding box center [1303, 649] width 12 height 16
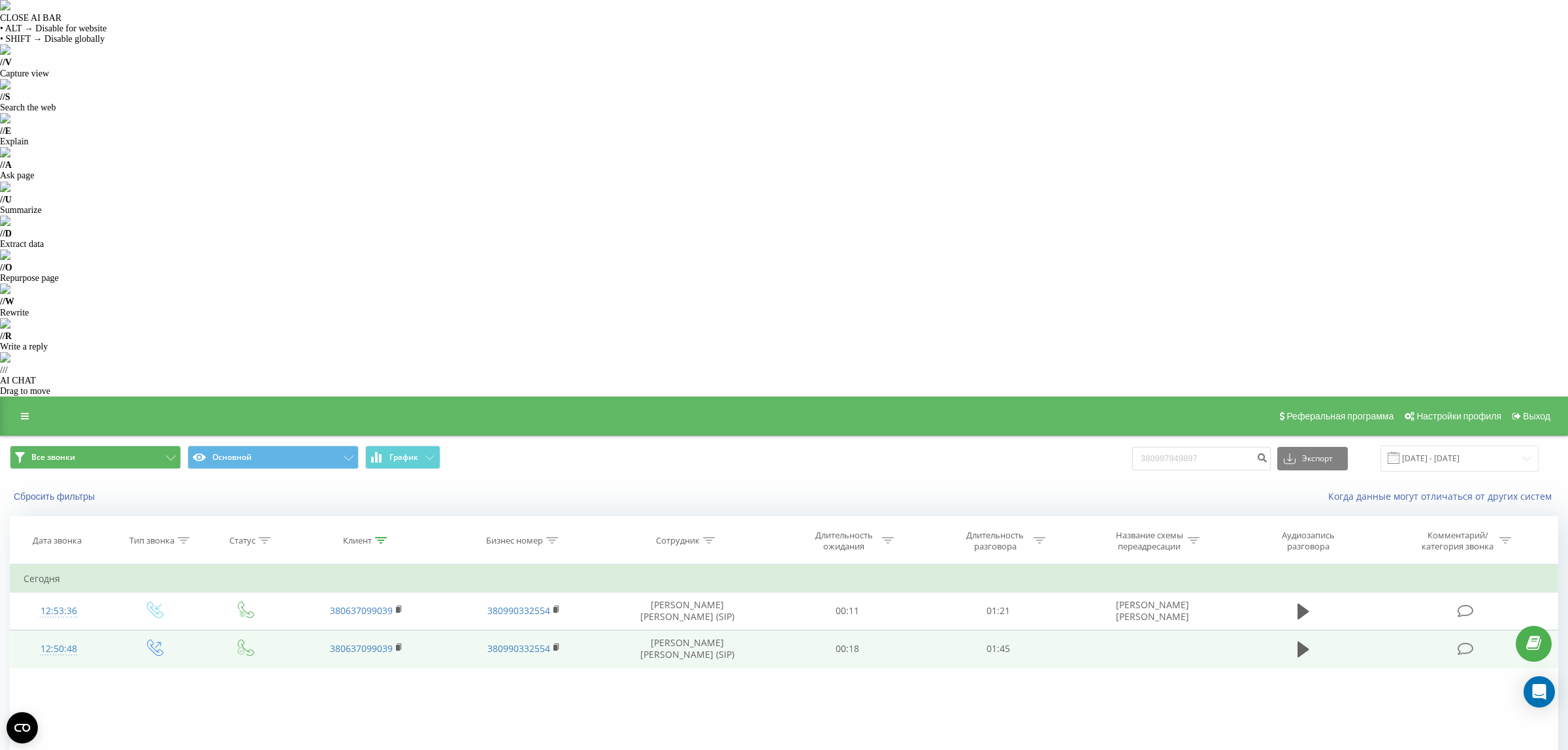
drag, startPoint x: 39, startPoint y: 599, endPoint x: 20, endPoint y: 576, distance: 29.8
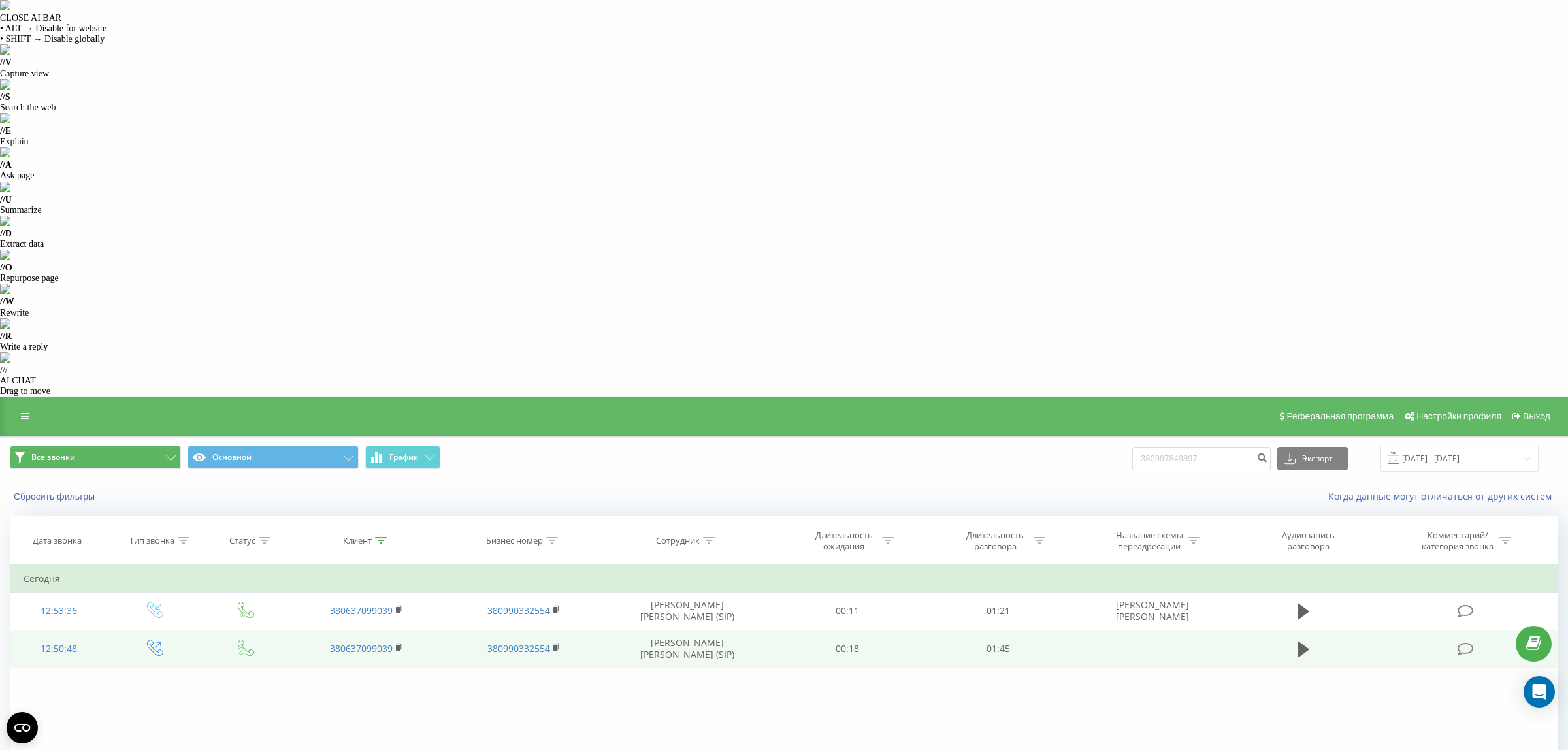
drag, startPoint x: 20, startPoint y: 576, endPoint x: 457, endPoint y: 605, distance: 438.0
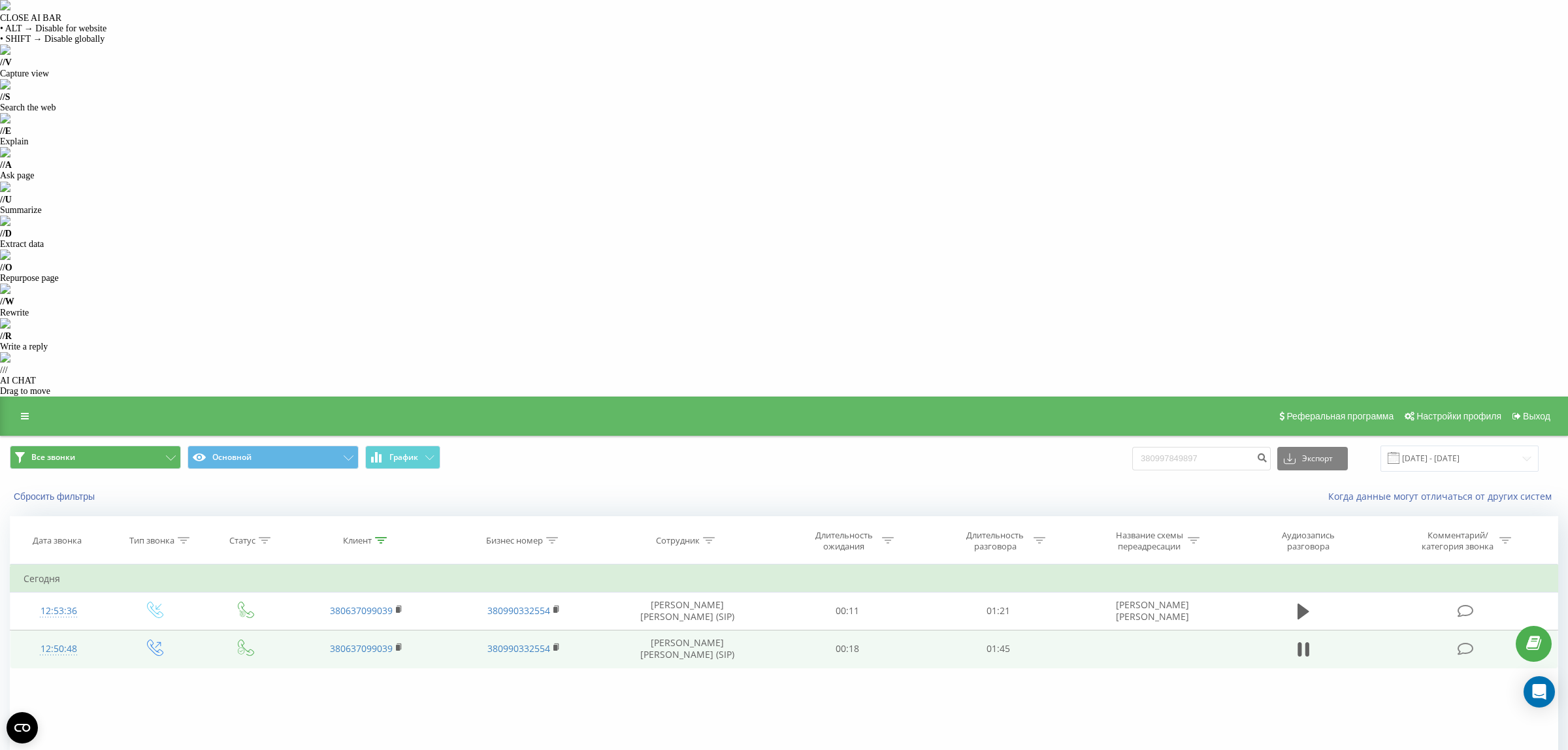
drag, startPoint x: 41, startPoint y: 508, endPoint x: 34, endPoint y: 549, distance: 41.6
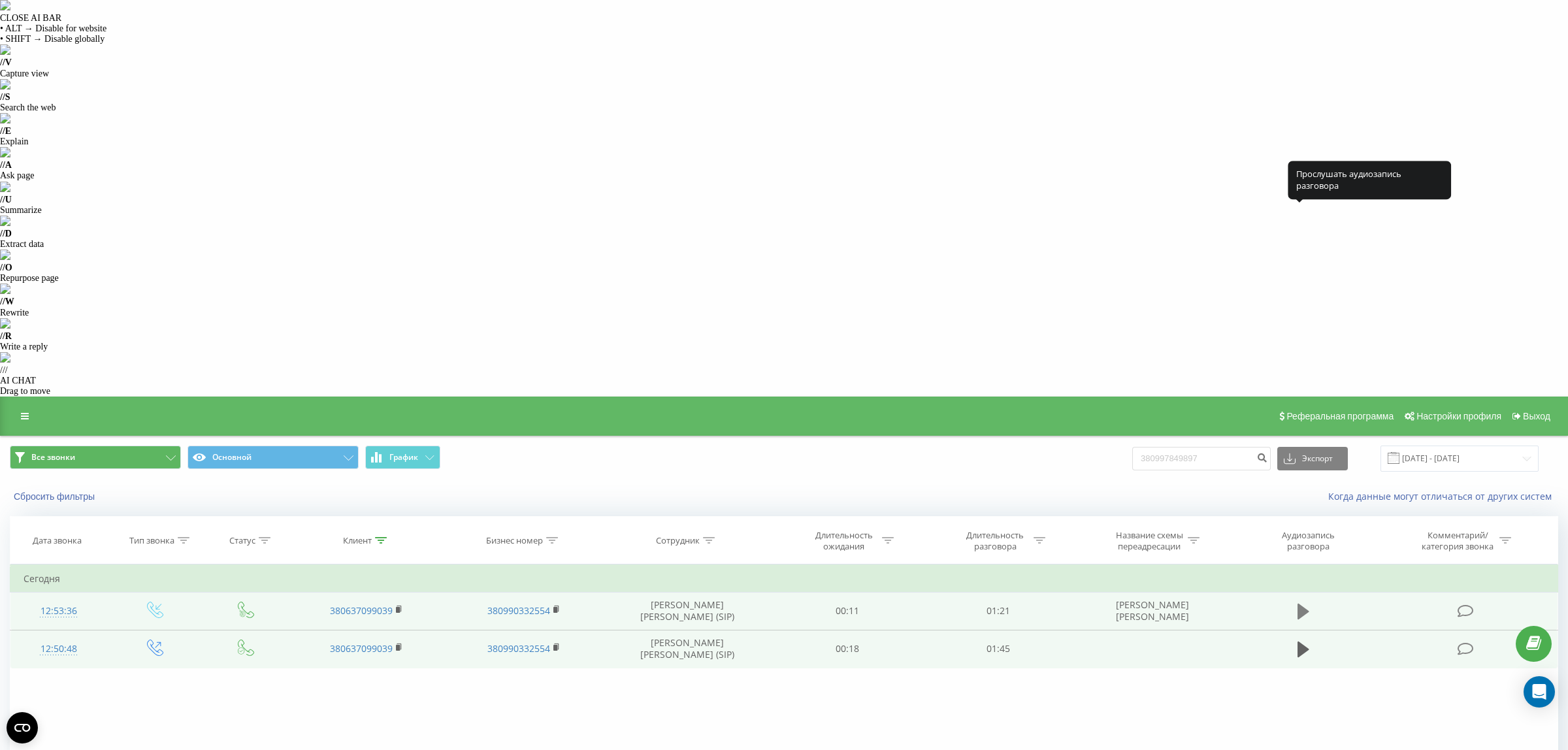
click at [1301, 604] on icon at bounding box center [1303, 612] width 12 height 16
